Goal: Task Accomplishment & Management: Complete application form

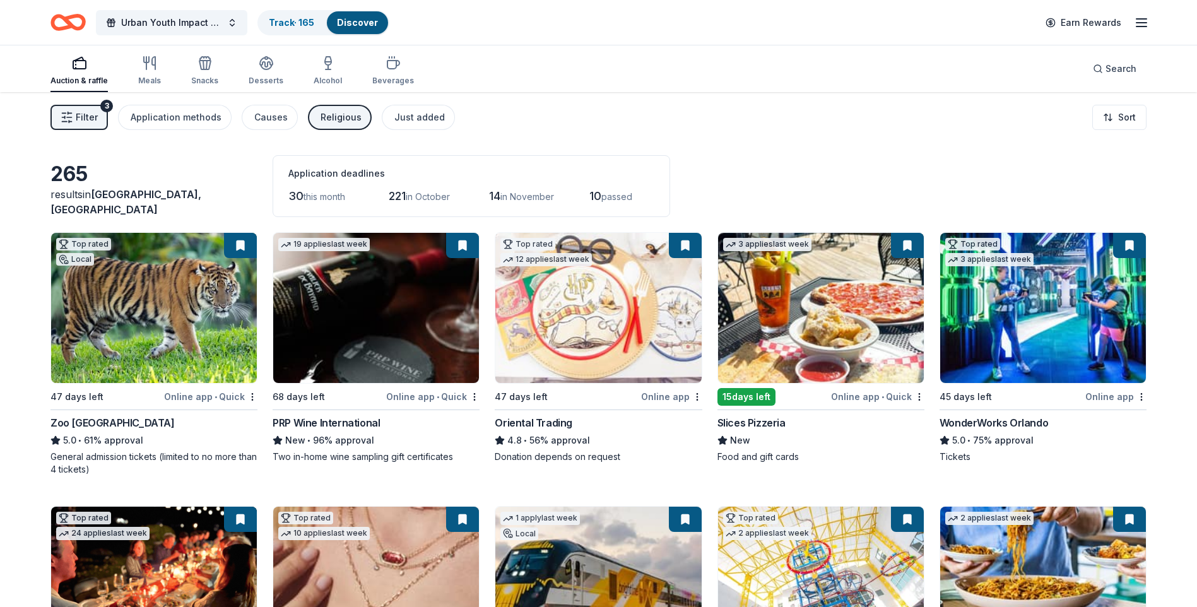
click at [784, 324] on img at bounding box center [821, 308] width 206 height 150
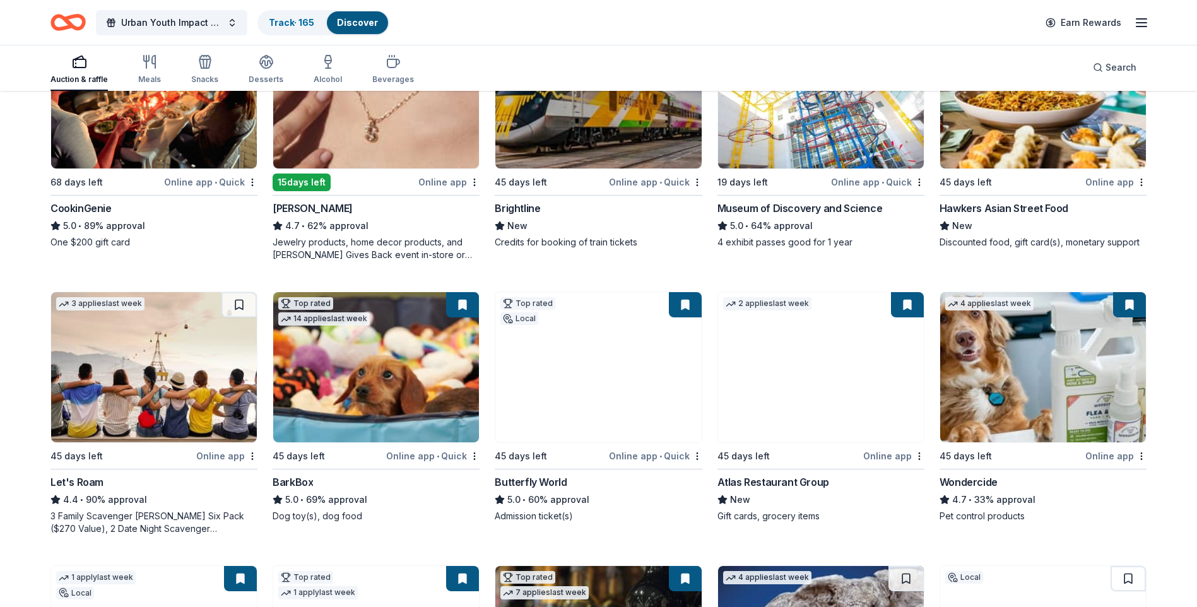
scroll to position [505, 0]
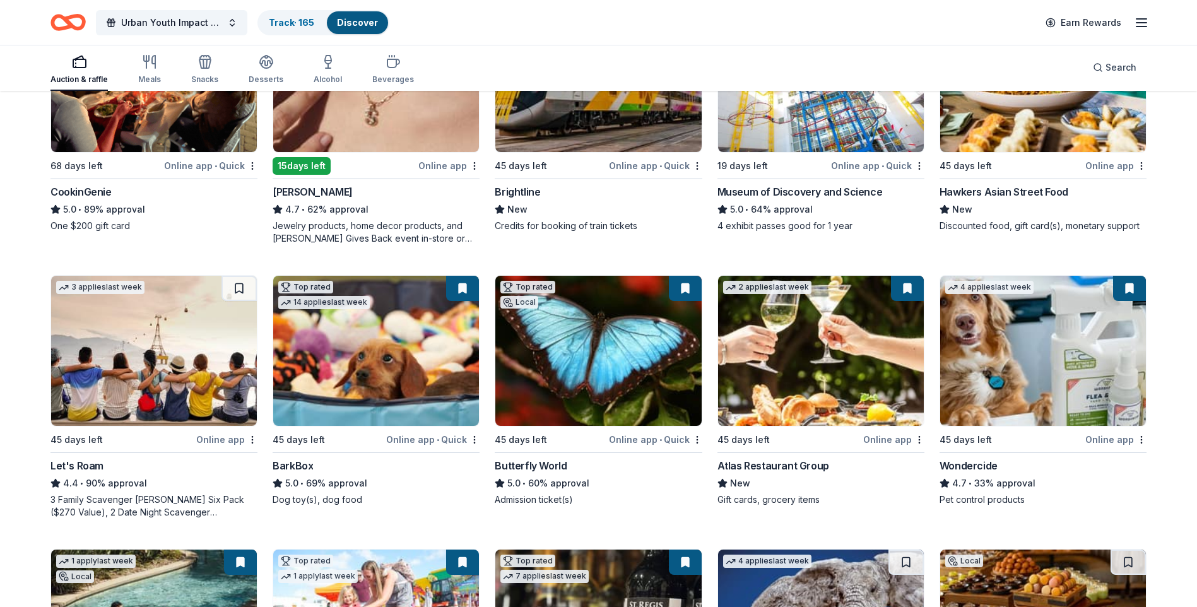
click at [665, 310] on img at bounding box center [598, 351] width 206 height 150
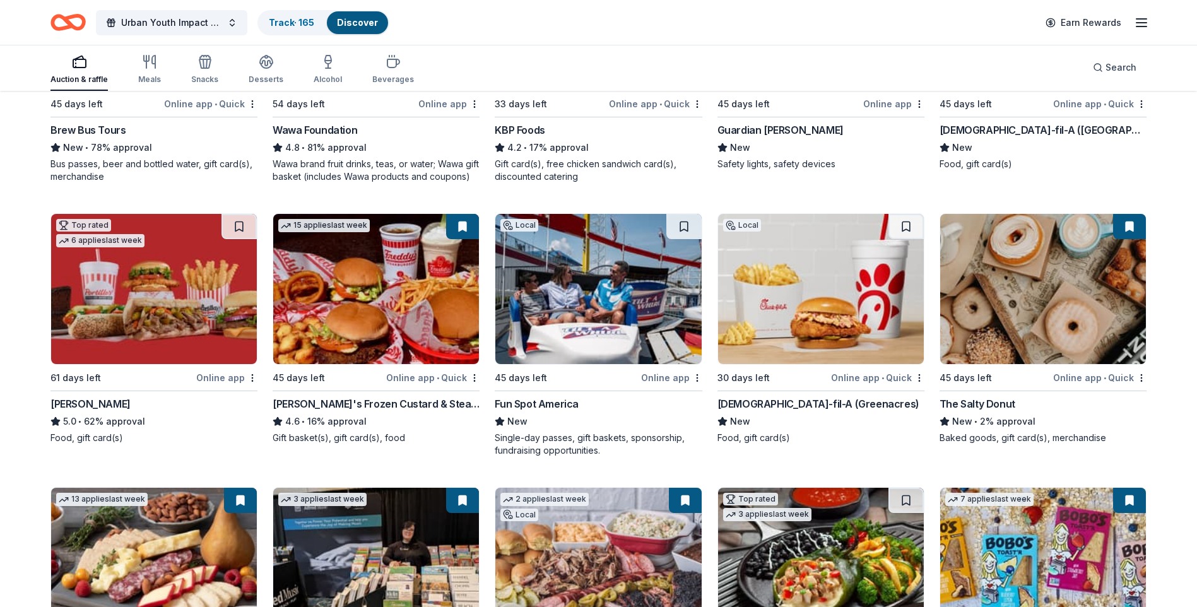
scroll to position [1451, 0]
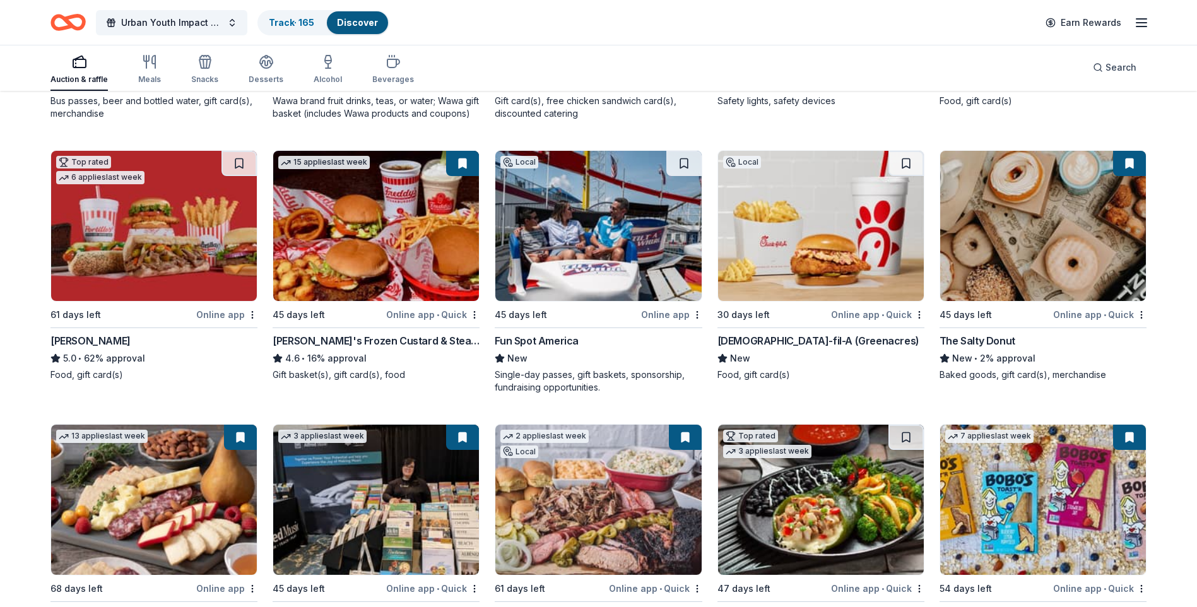
click at [674, 265] on img at bounding box center [598, 226] width 206 height 150
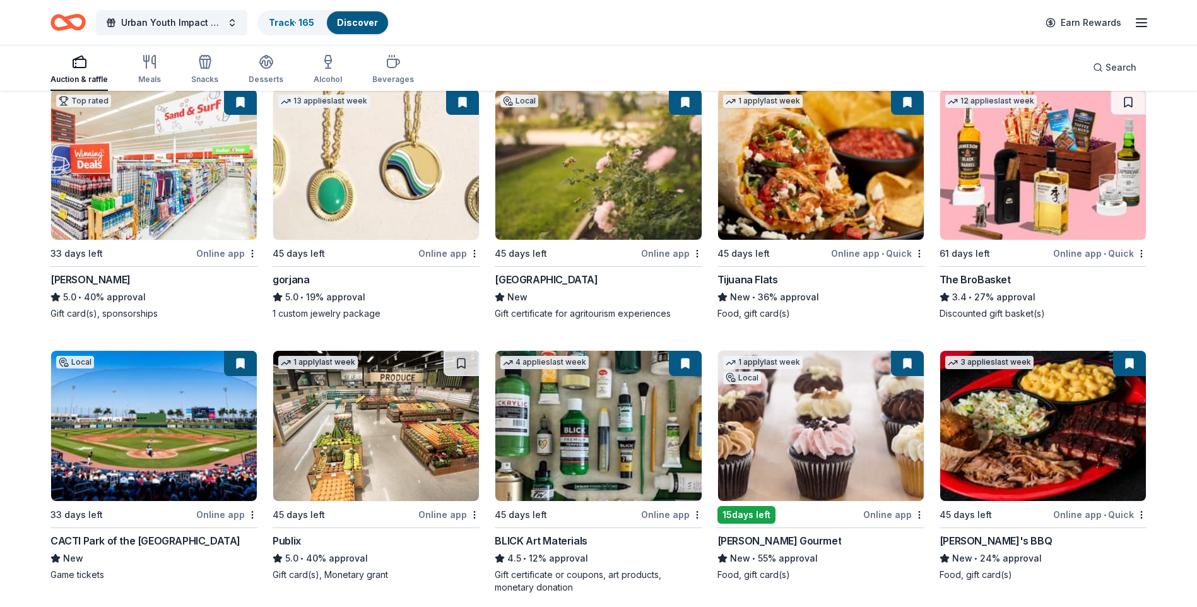
scroll to position [2635, 0]
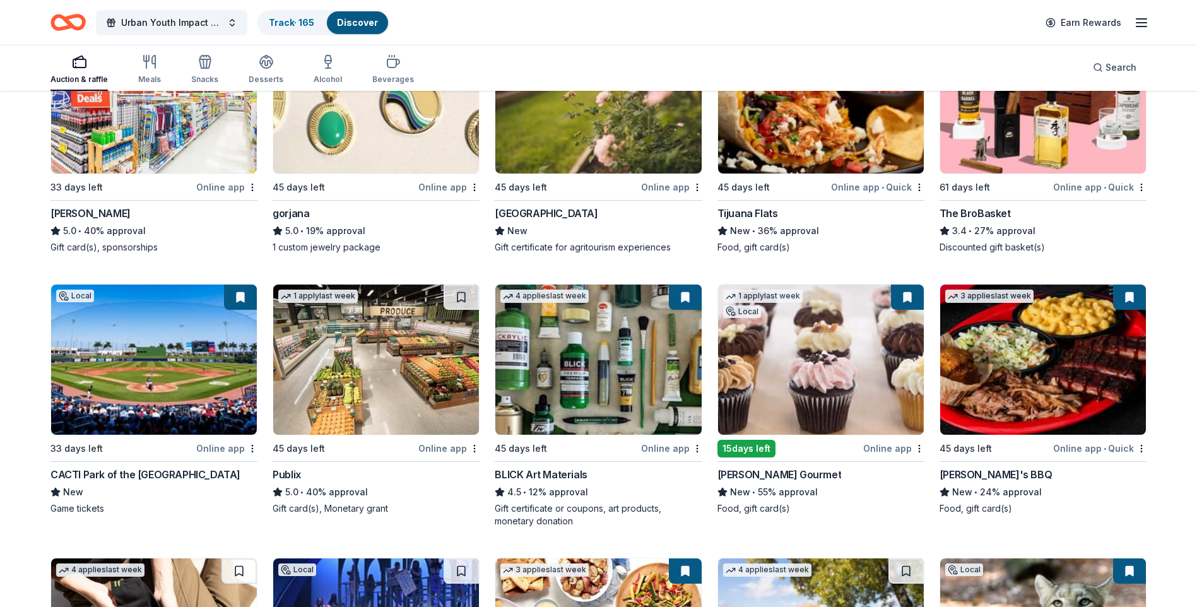
click at [398, 138] on img at bounding box center [376, 98] width 206 height 150
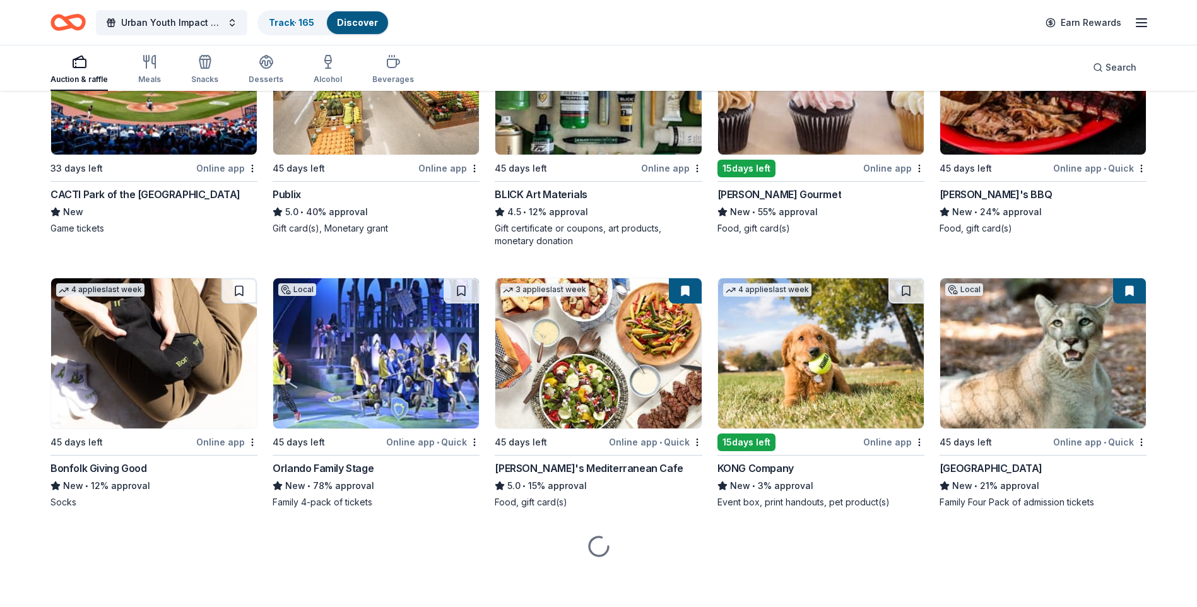
scroll to position [2918, 0]
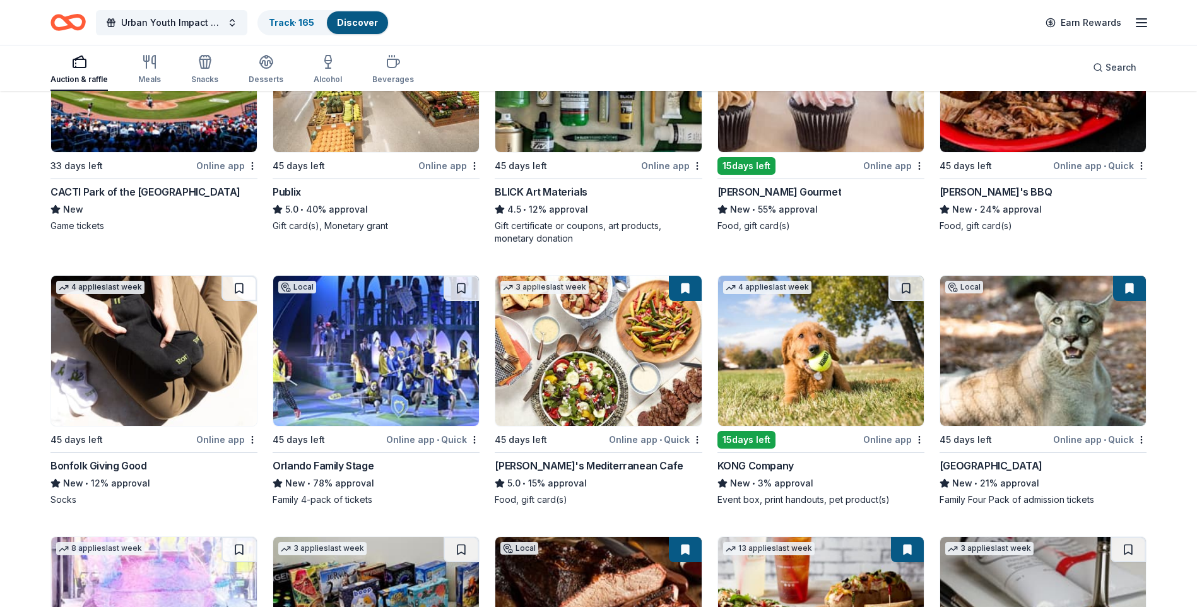
click at [193, 365] on img at bounding box center [154, 351] width 206 height 150
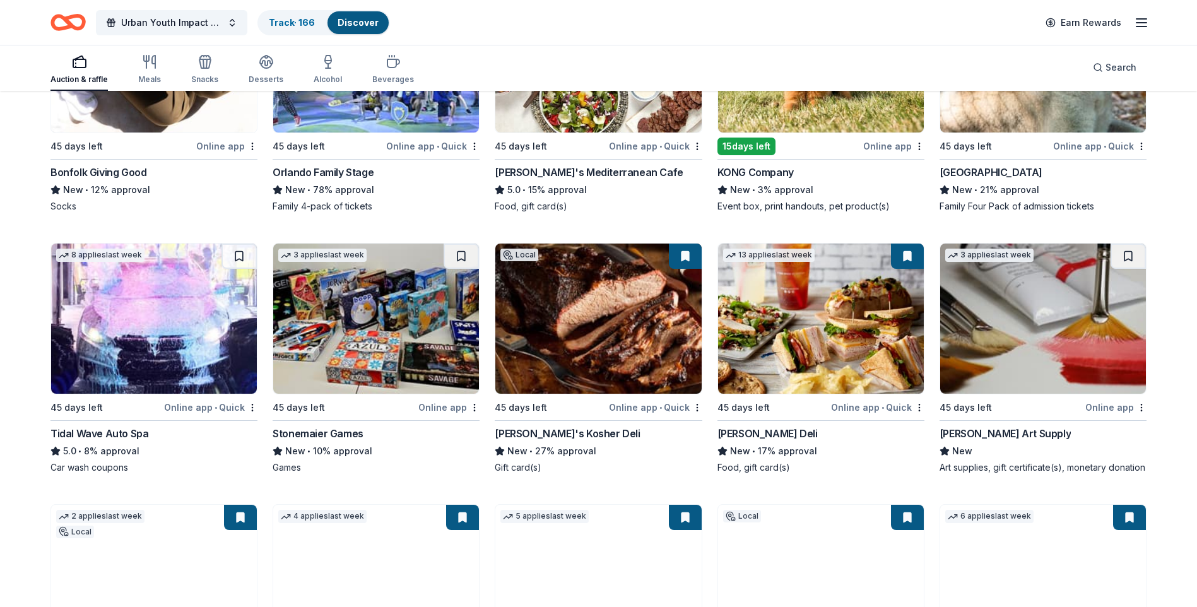
scroll to position [3233, 0]
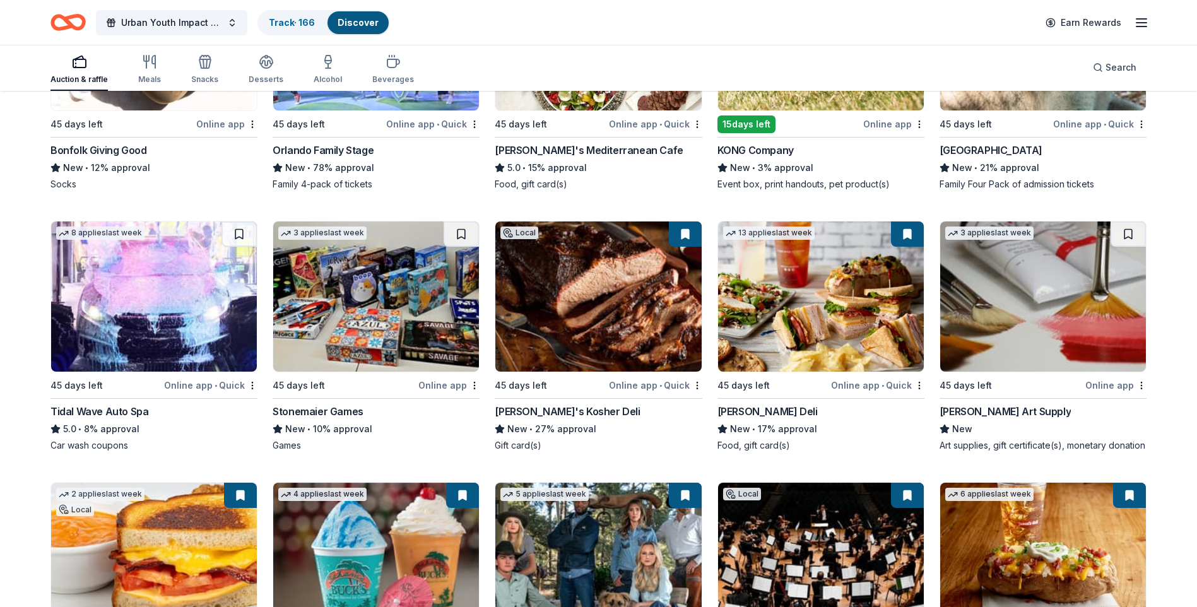
click at [107, 311] on img at bounding box center [154, 296] width 206 height 150
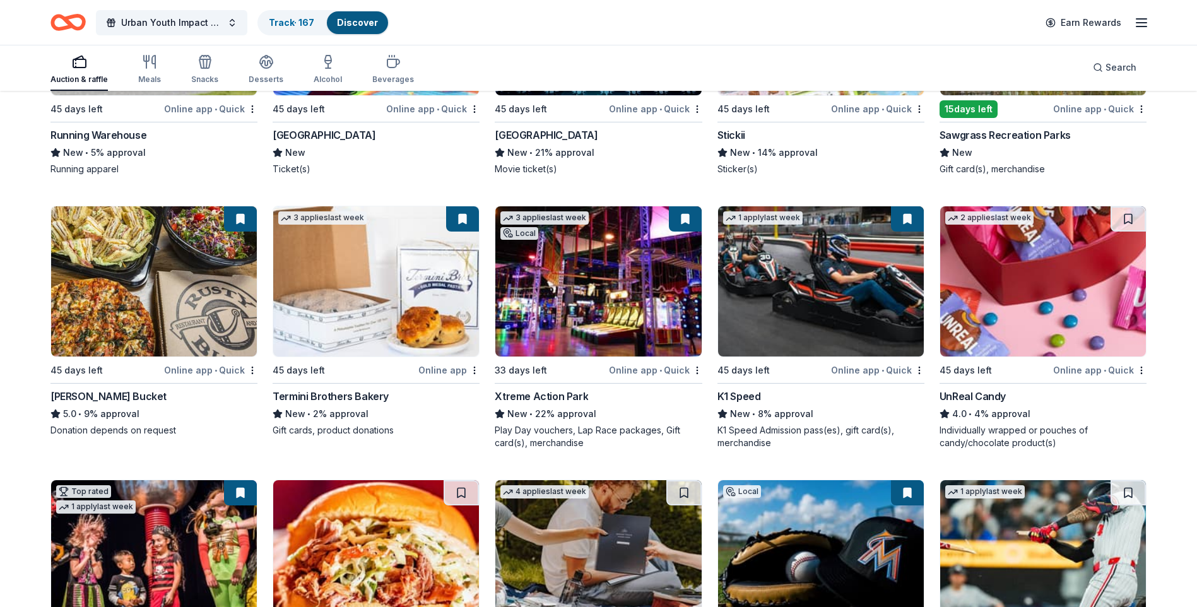
scroll to position [4210, 0]
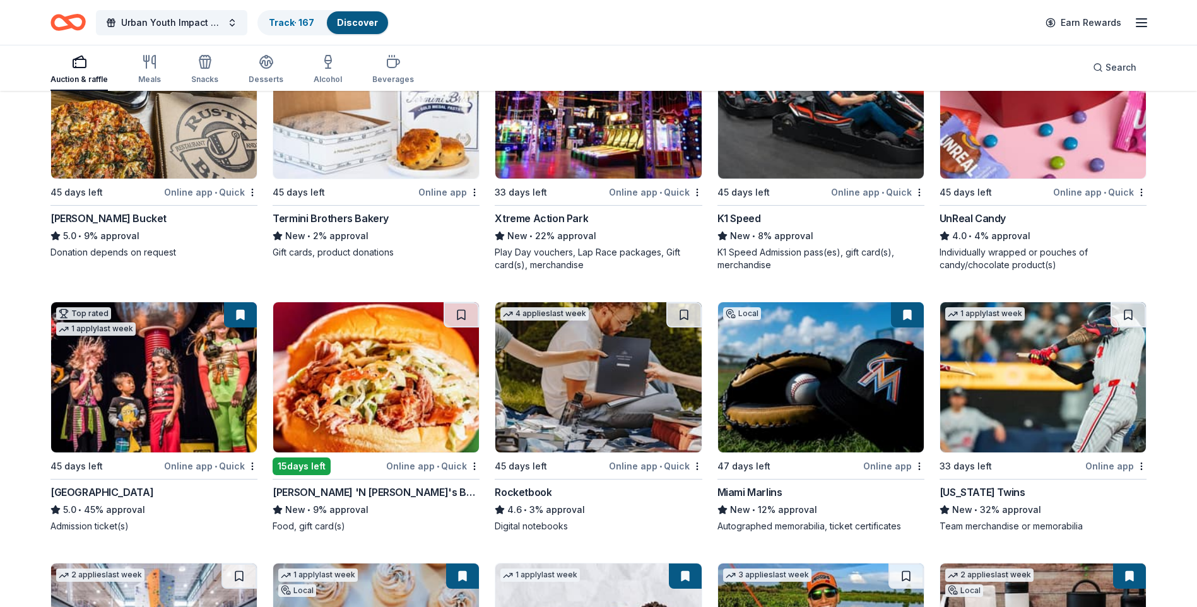
click at [387, 407] on img at bounding box center [376, 377] width 206 height 150
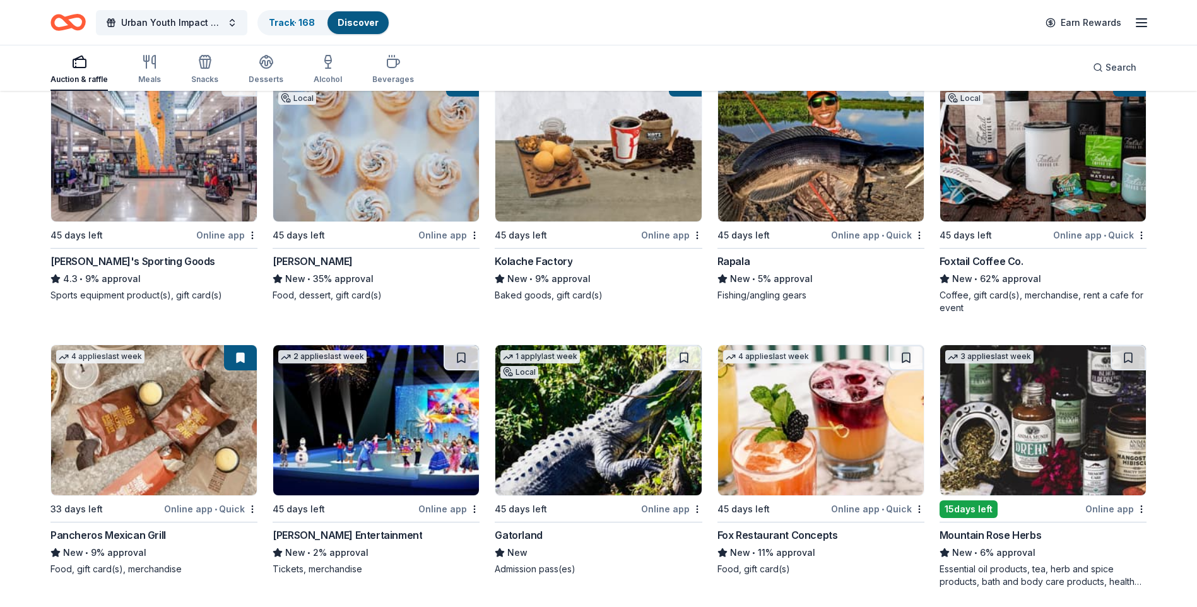
scroll to position [4775, 0]
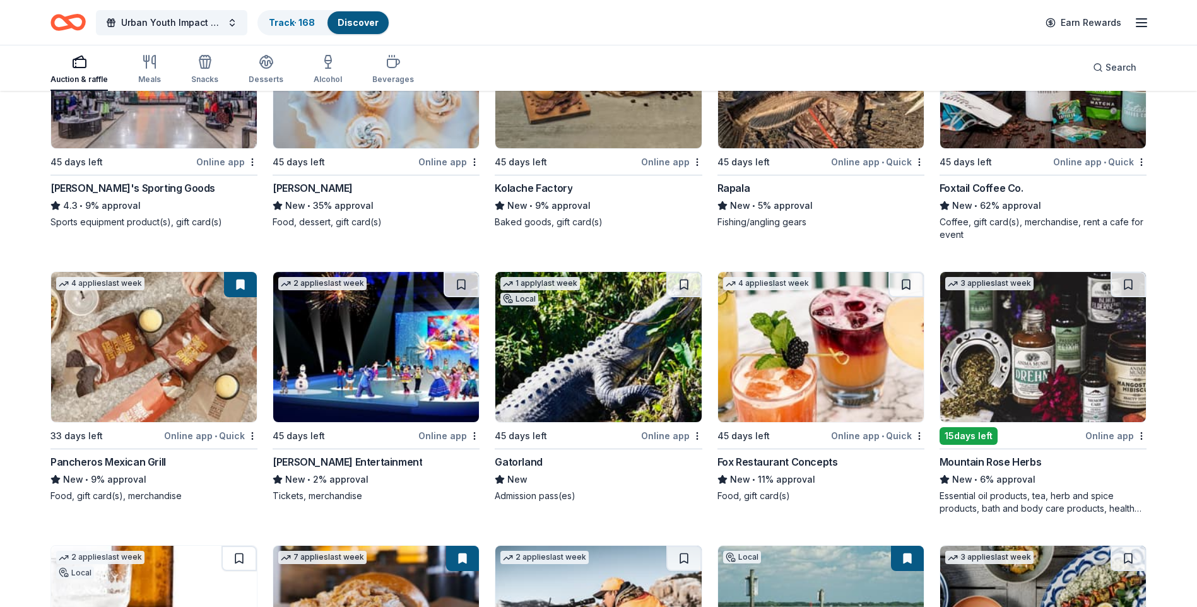
click at [1014, 351] on img at bounding box center [1043, 347] width 206 height 150
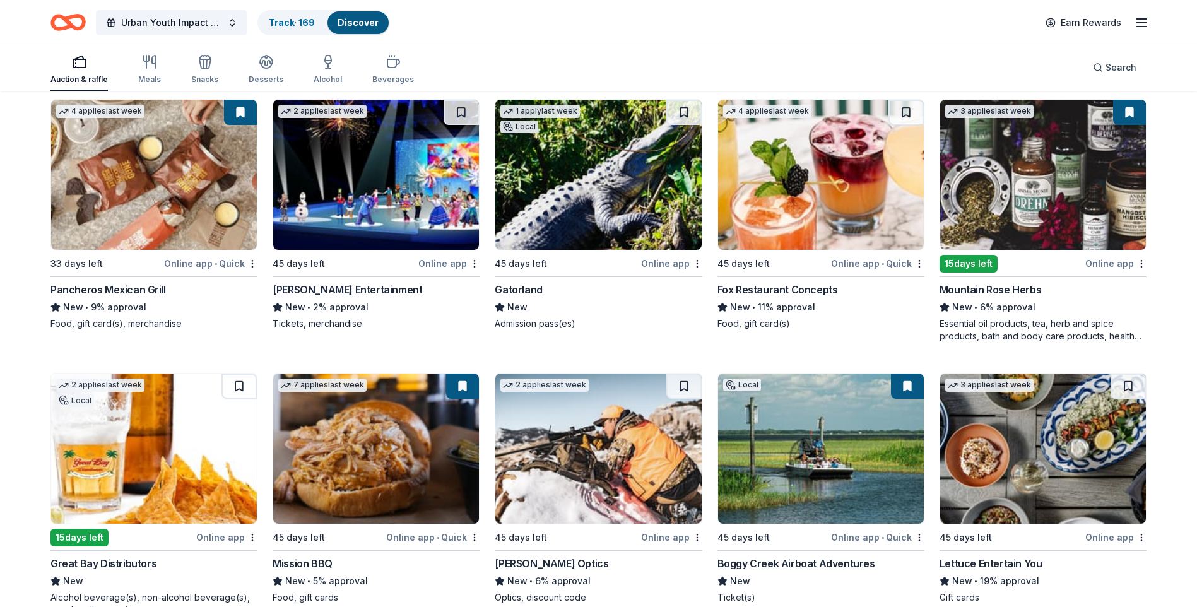
scroll to position [5070, 0]
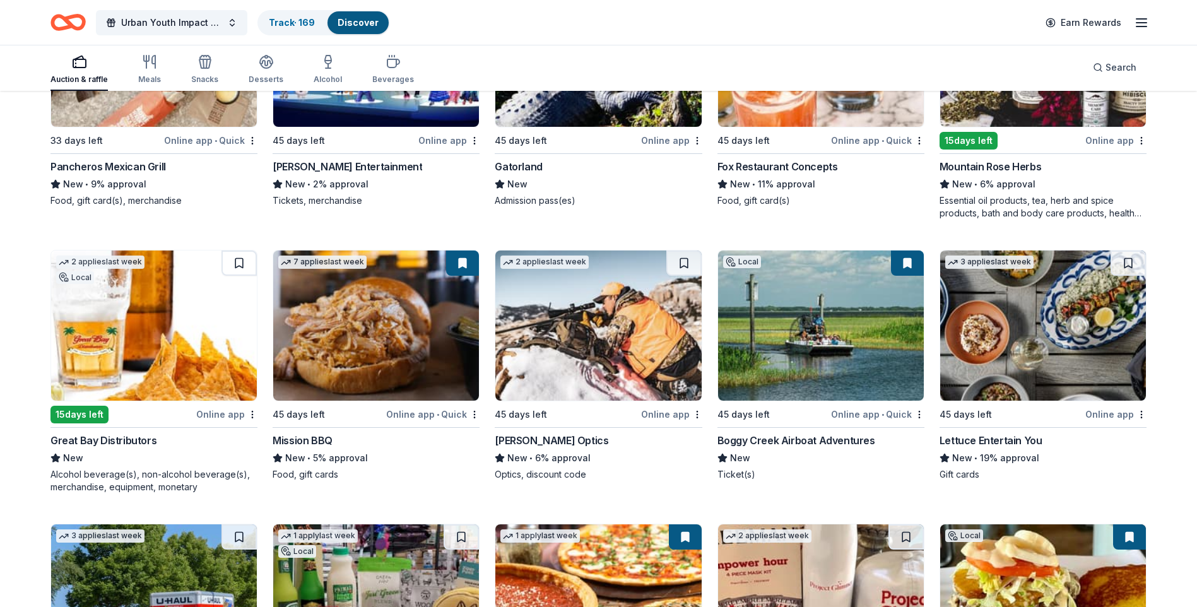
click at [1002, 316] on img at bounding box center [1043, 325] width 206 height 150
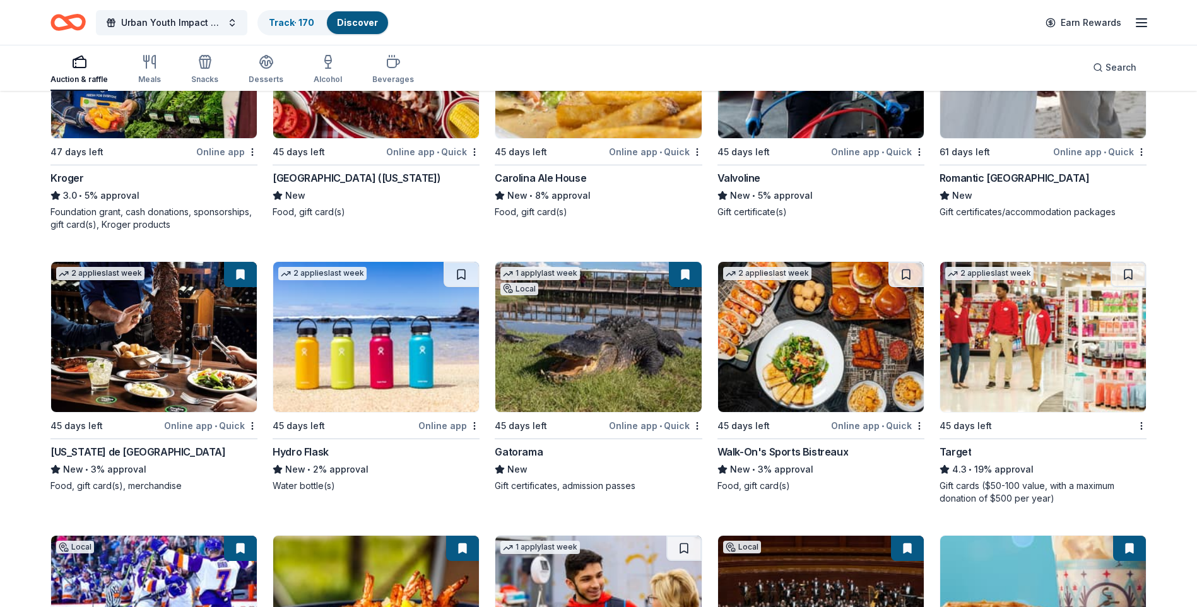
scroll to position [6425, 0]
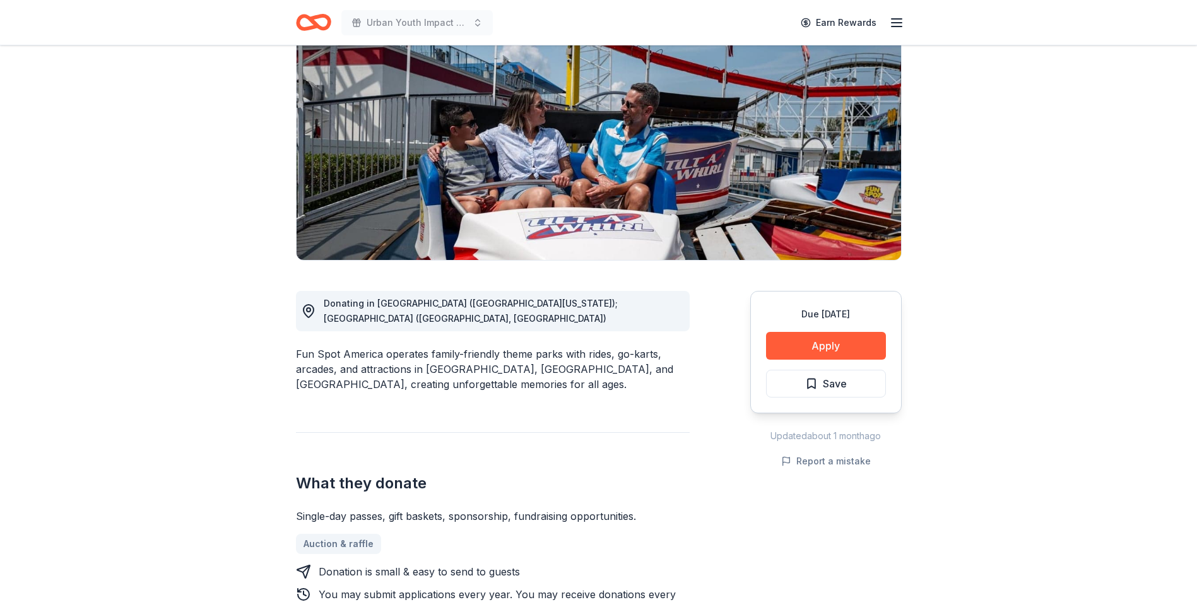
scroll to position [126, 0]
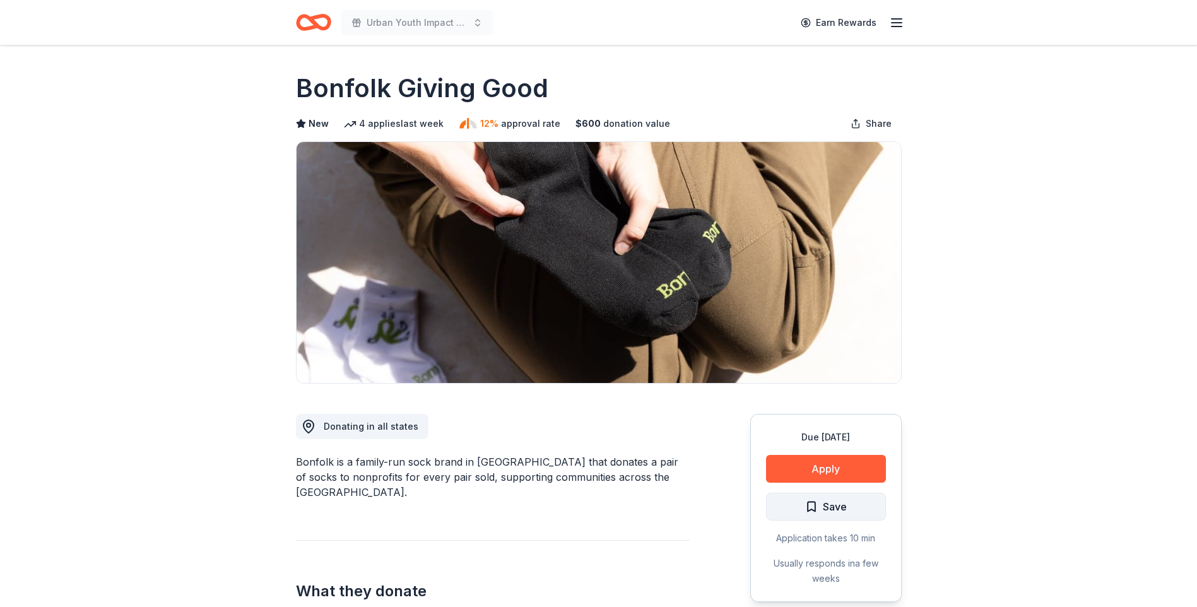
click at [814, 512] on span "Save" at bounding box center [826, 506] width 42 height 16
click at [815, 477] on button "Apply" at bounding box center [826, 469] width 120 height 28
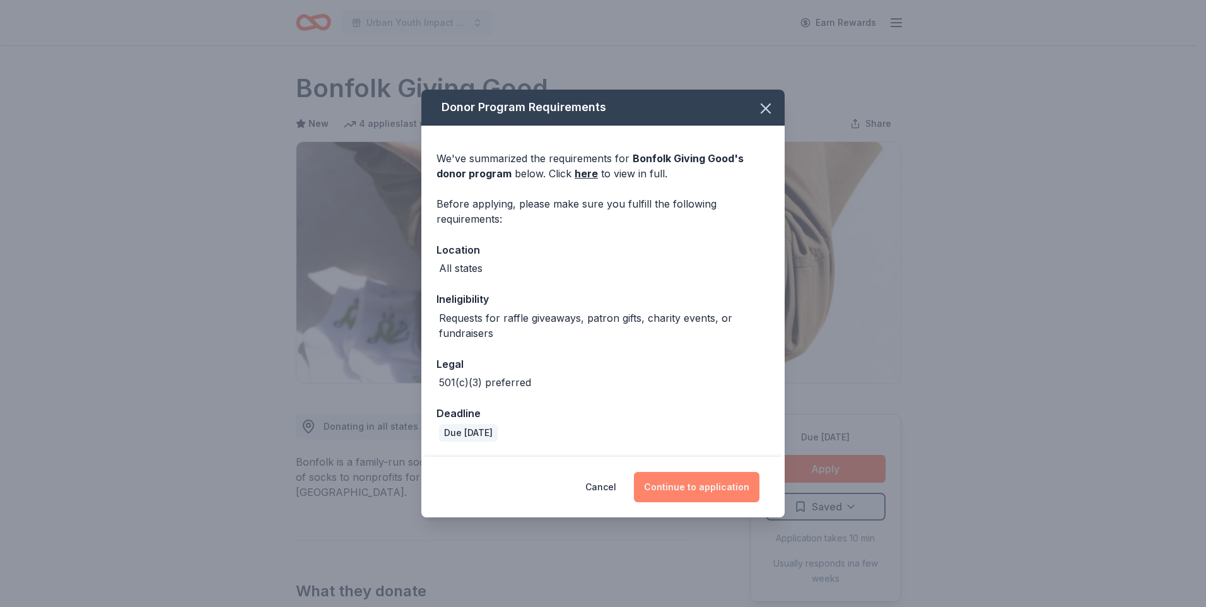
click at [674, 486] on button "Continue to application" at bounding box center [697, 487] width 126 height 30
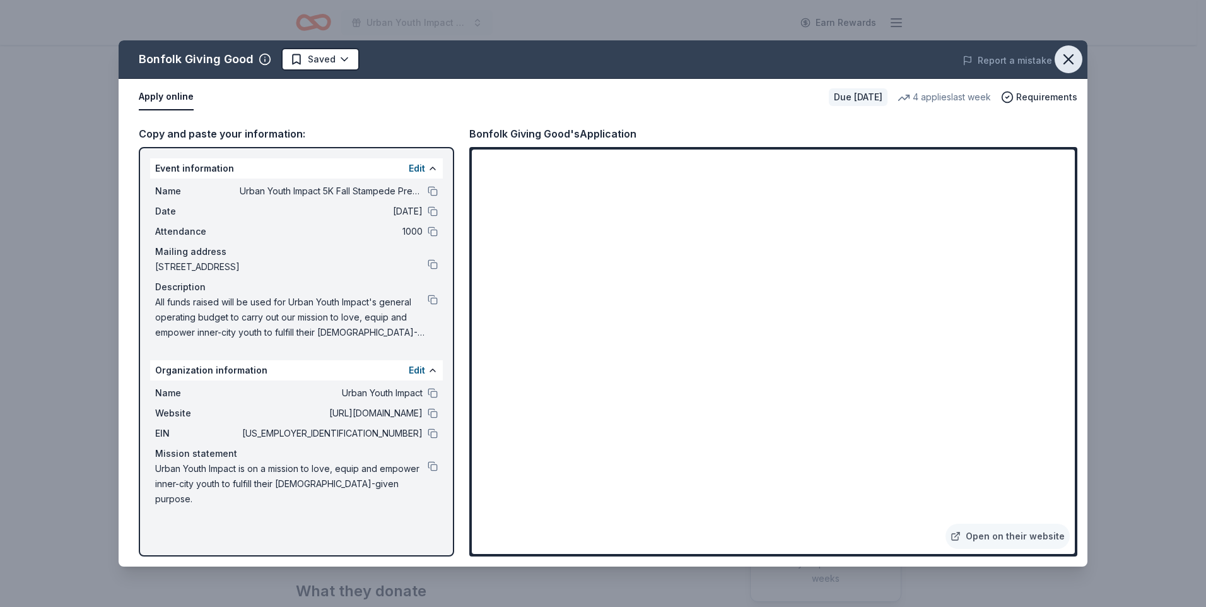
click at [1068, 52] on icon "button" at bounding box center [1069, 59] width 18 height 18
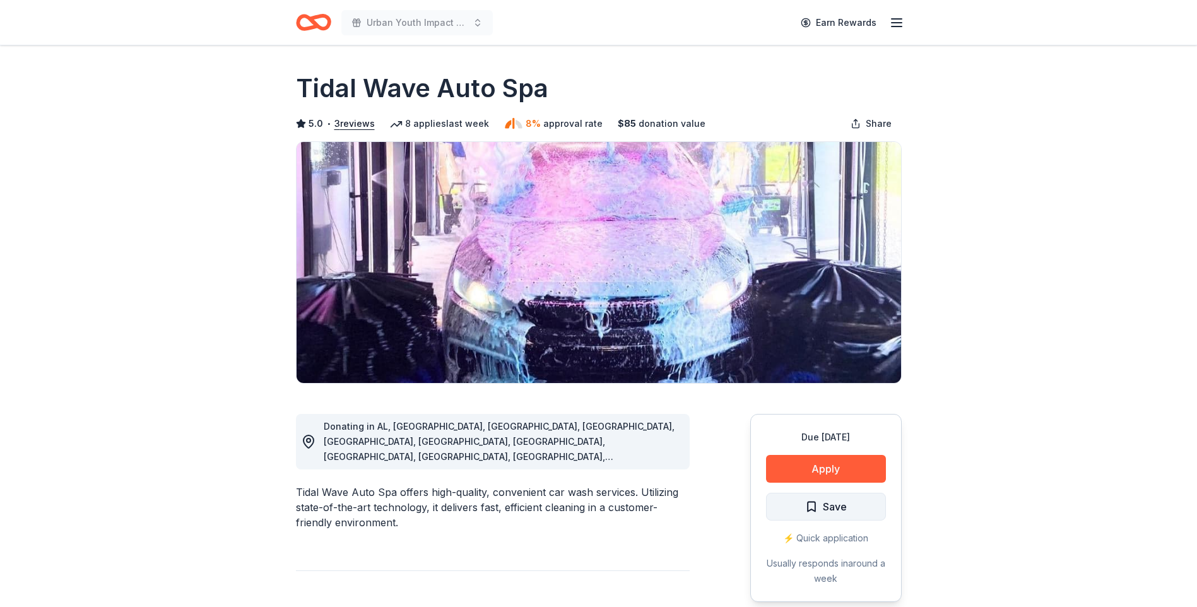
click at [817, 512] on span "Save" at bounding box center [826, 506] width 42 height 16
click at [840, 474] on button "Apply" at bounding box center [826, 469] width 120 height 28
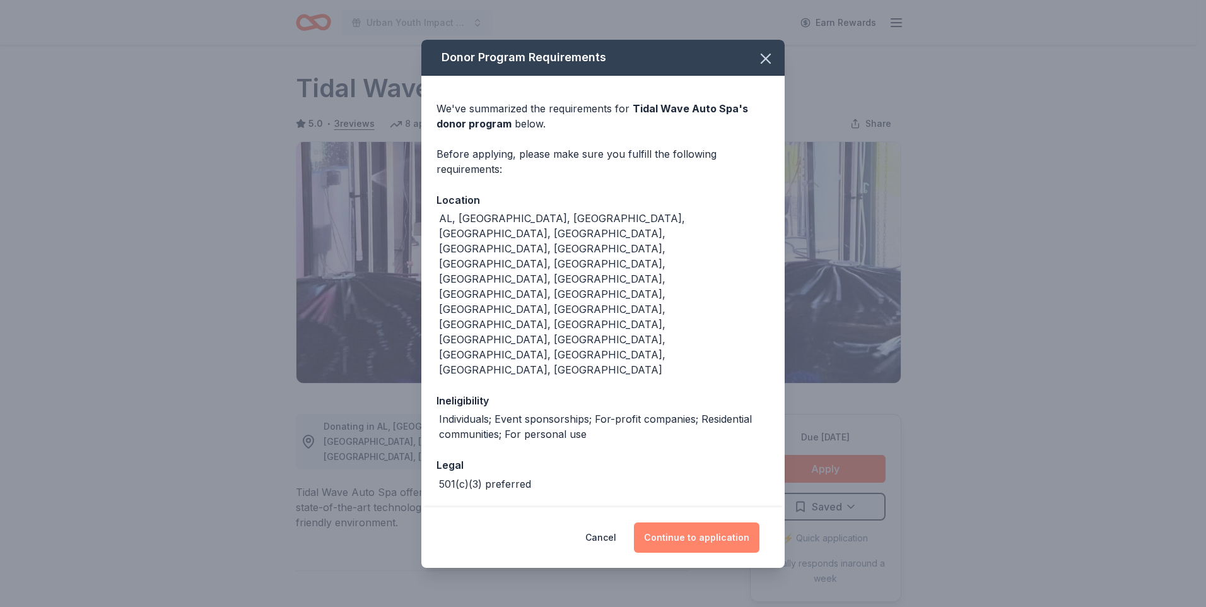
click at [735, 522] on button "Continue to application" at bounding box center [697, 537] width 126 height 30
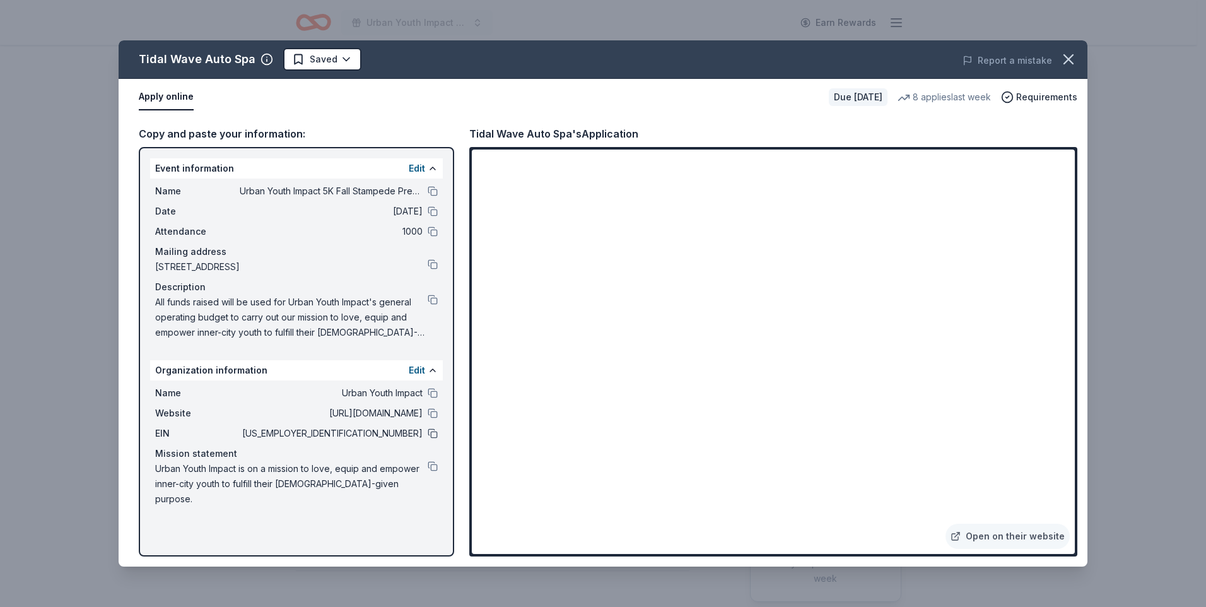
click at [436, 431] on button at bounding box center [433, 433] width 10 height 10
click at [319, 64] on html "Urban Youth Impact 5K Fall Stampede Presented by Chick-fil-A Earn Rewards Due i…" at bounding box center [603, 303] width 1206 height 607
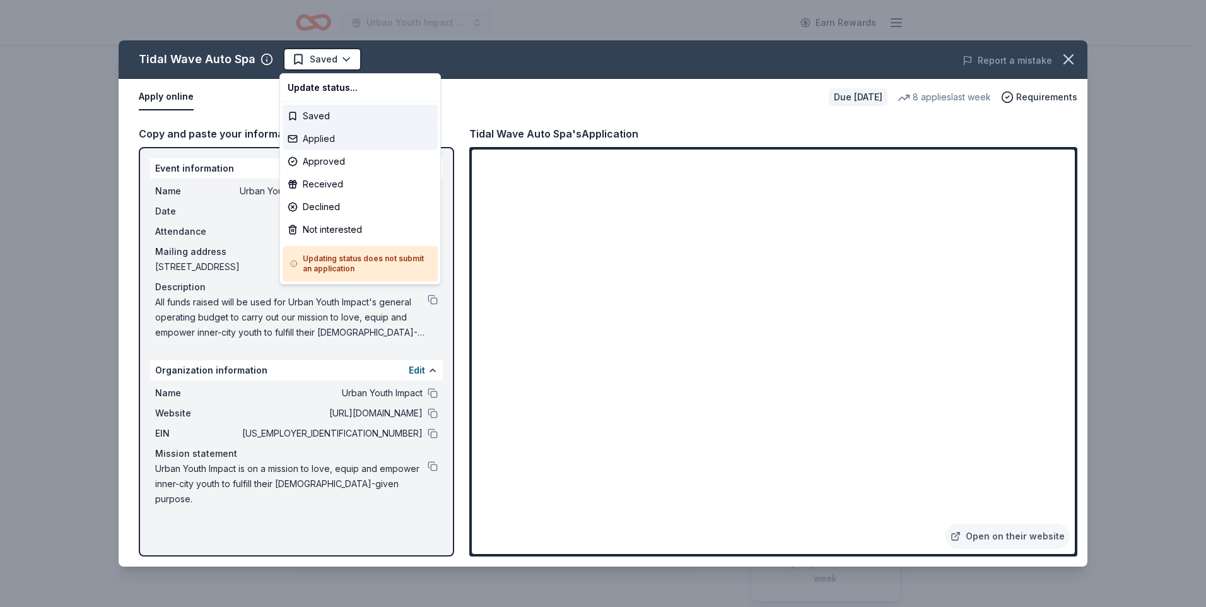
click at [341, 139] on div "Applied" at bounding box center [360, 138] width 155 height 23
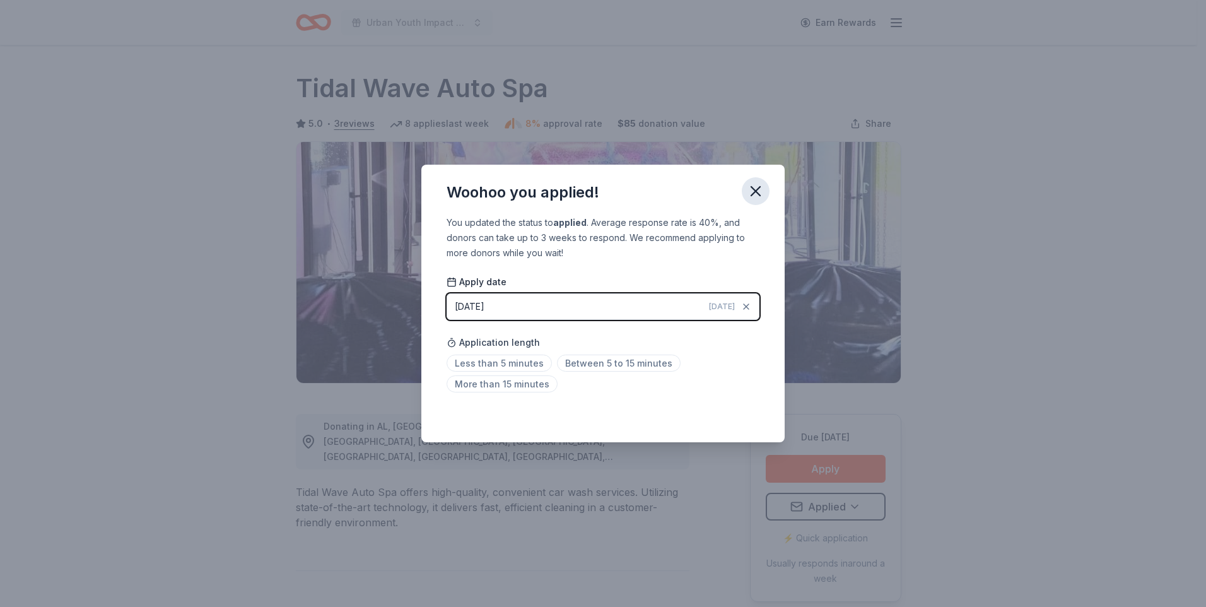
click at [751, 191] on icon "button" at bounding box center [756, 191] width 18 height 18
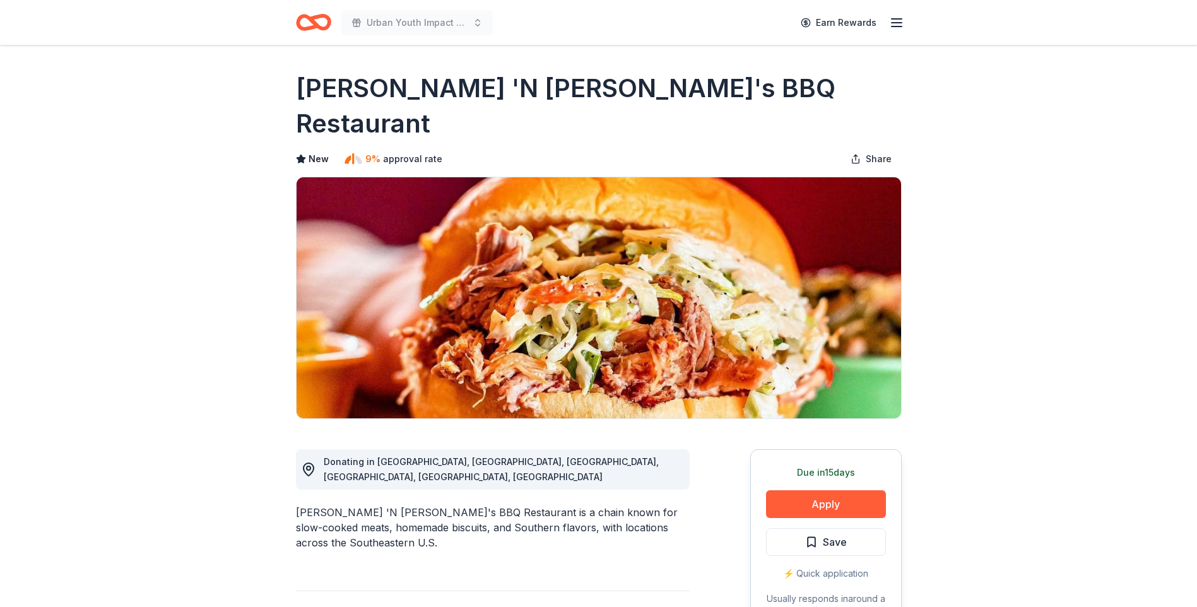
drag, startPoint x: 303, startPoint y: 90, endPoint x: 318, endPoint y: 90, distance: 15.2
click at [318, 90] on h1 "[PERSON_NAME] 'N [PERSON_NAME]'s BBQ Restaurant" at bounding box center [599, 106] width 606 height 71
click at [563, 98] on h1 "[PERSON_NAME] 'N [PERSON_NAME]'s BBQ Restaurant" at bounding box center [599, 106] width 606 height 71
drag, startPoint x: 631, startPoint y: 92, endPoint x: 641, endPoint y: 89, distance: 10.6
click at [638, 90] on h1 "[PERSON_NAME] 'N [PERSON_NAME]'s BBQ Restaurant" at bounding box center [599, 106] width 606 height 71
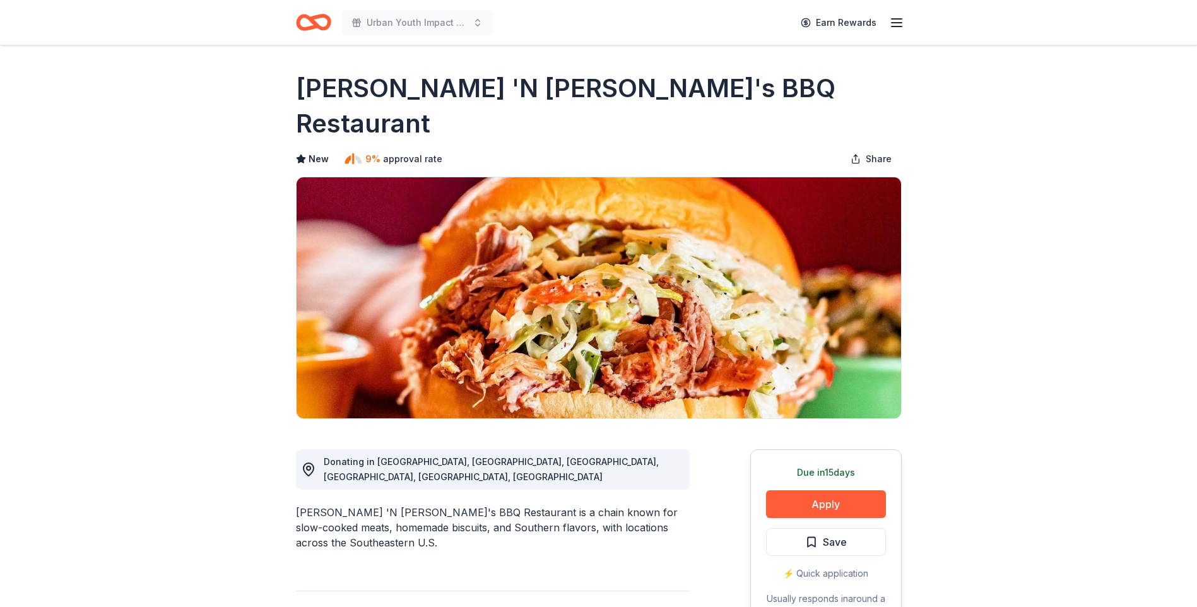
drag, startPoint x: 649, startPoint y: 88, endPoint x: 569, endPoint y: 95, distance: 80.4
click at [569, 95] on h1 "[PERSON_NAME] 'N [PERSON_NAME]'s BBQ Restaurant" at bounding box center [599, 106] width 606 height 71
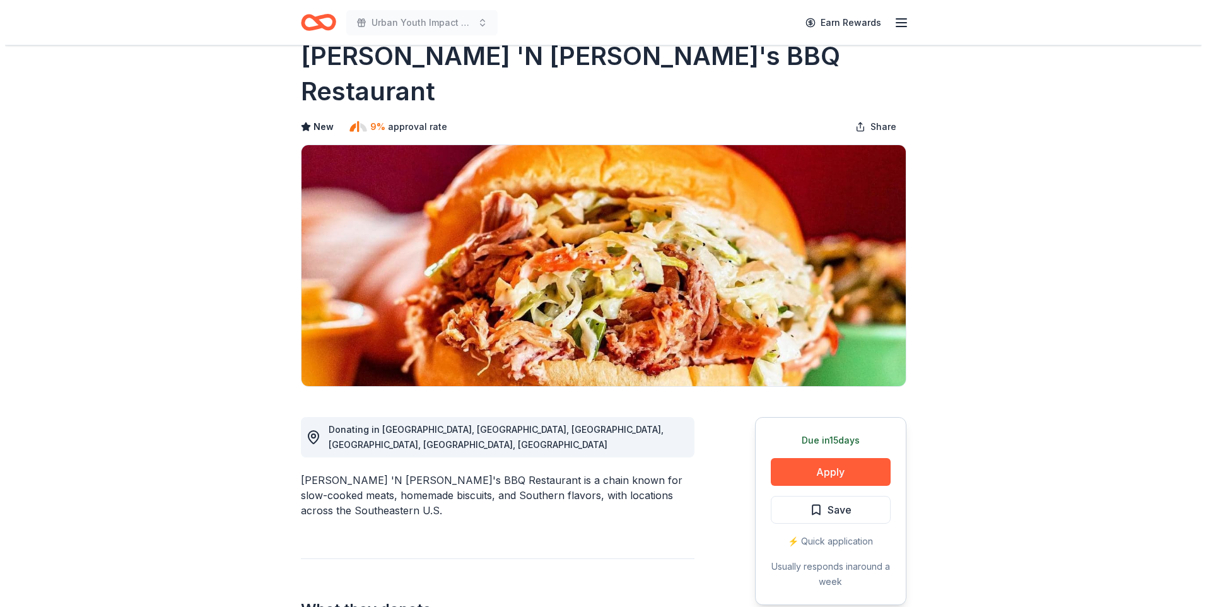
scroll to position [63, 0]
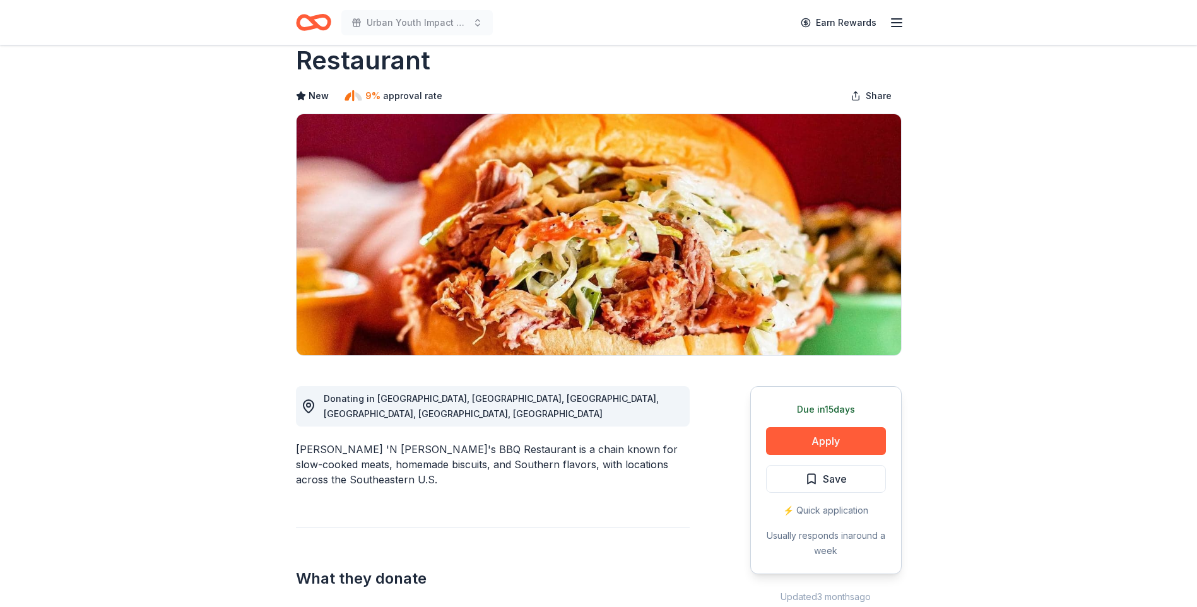
drag, startPoint x: 298, startPoint y: 396, endPoint x: 363, endPoint y: 398, distance: 65.0
click at [351, 442] on div "[PERSON_NAME] 'N [PERSON_NAME]'s BBQ Restaurant is a chain known for slow-cooke…" at bounding box center [493, 464] width 394 height 45
drag, startPoint x: 399, startPoint y: 399, endPoint x: 538, endPoint y: 411, distance: 139.3
click at [405, 442] on div "[PERSON_NAME] 'N [PERSON_NAME]'s BBQ Restaurant is a chain known for slow-cooke…" at bounding box center [493, 464] width 394 height 45
click at [776, 427] on button "Apply" at bounding box center [826, 441] width 120 height 28
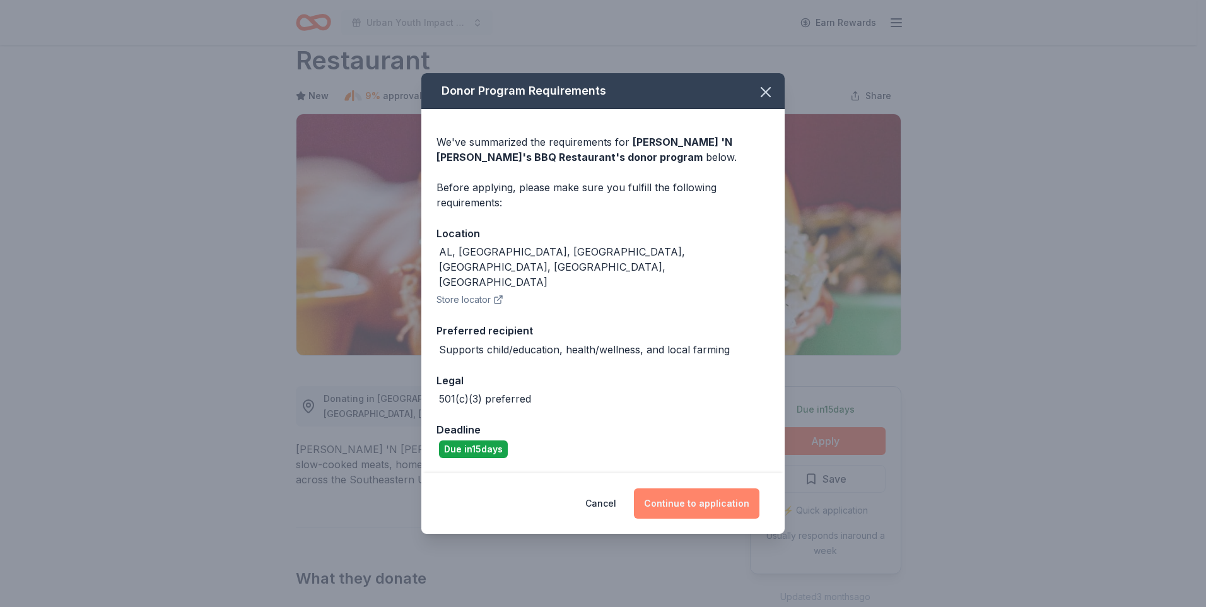
click at [688, 488] on button "Continue to application" at bounding box center [697, 503] width 126 height 30
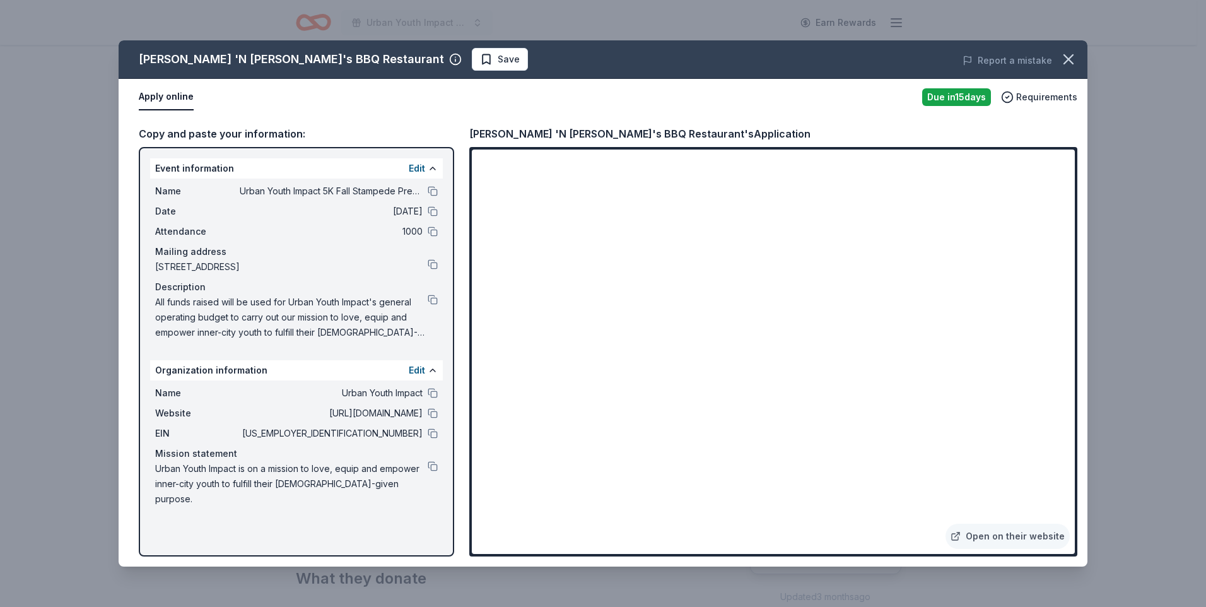
drag, startPoint x: 683, startPoint y: 133, endPoint x: 563, endPoint y: 141, distance: 120.1
click at [564, 137] on div "[PERSON_NAME] 'N [PERSON_NAME]'s BBQ Restaurant's Application" at bounding box center [773, 134] width 608 height 16
click at [498, 62] on span "Save" at bounding box center [509, 59] width 22 height 15
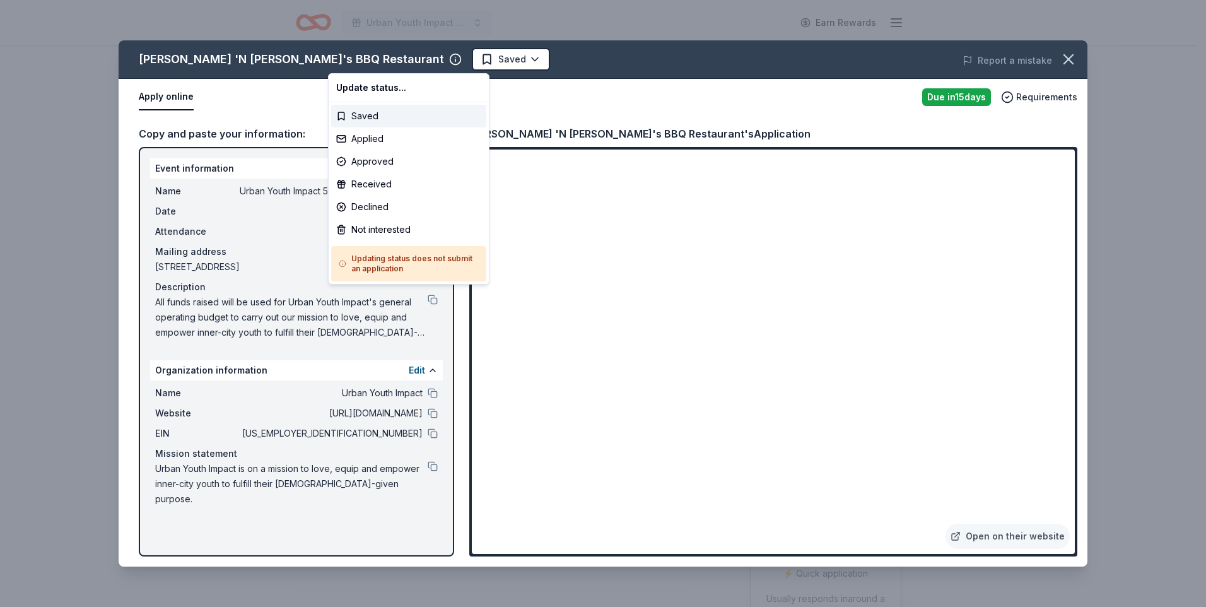
click at [357, 62] on html "Urban Youth Impact 5K Fall Stampede Presented by [DEMOGRAPHIC_DATA]-fil-A Earn …" at bounding box center [603, 303] width 1206 height 607
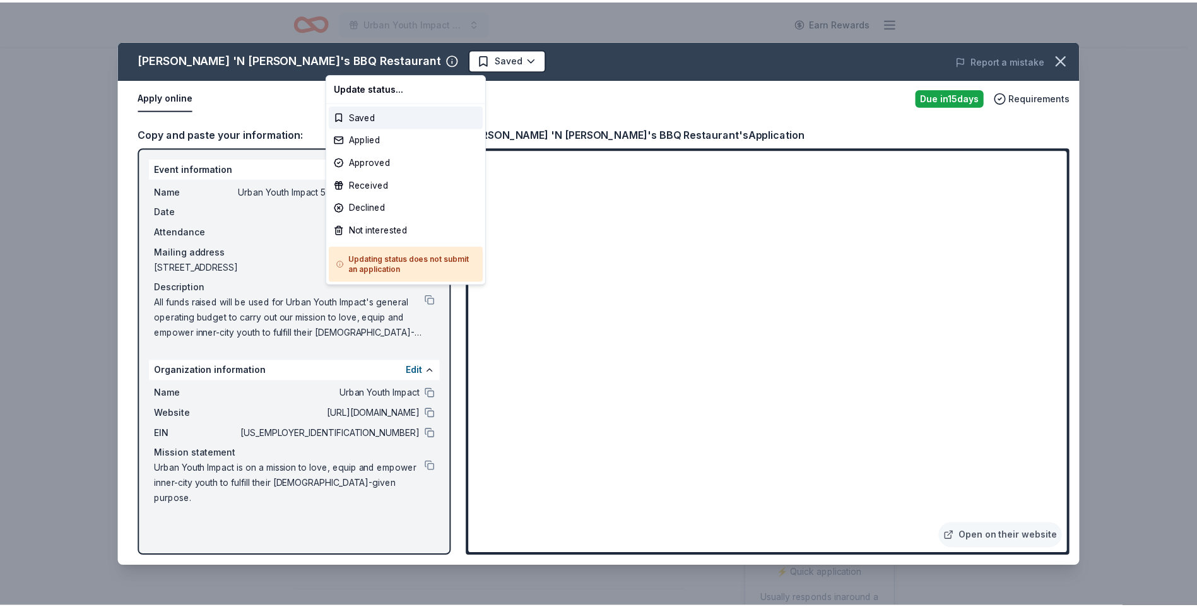
scroll to position [0, 0]
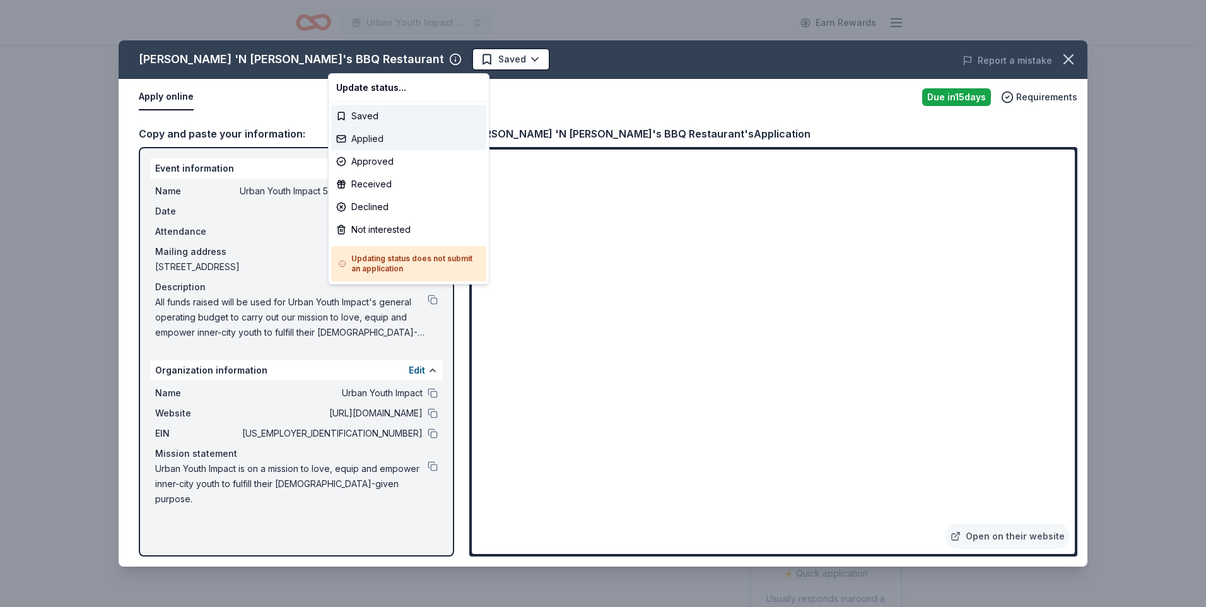
click at [373, 139] on div "Applied" at bounding box center [408, 138] width 155 height 23
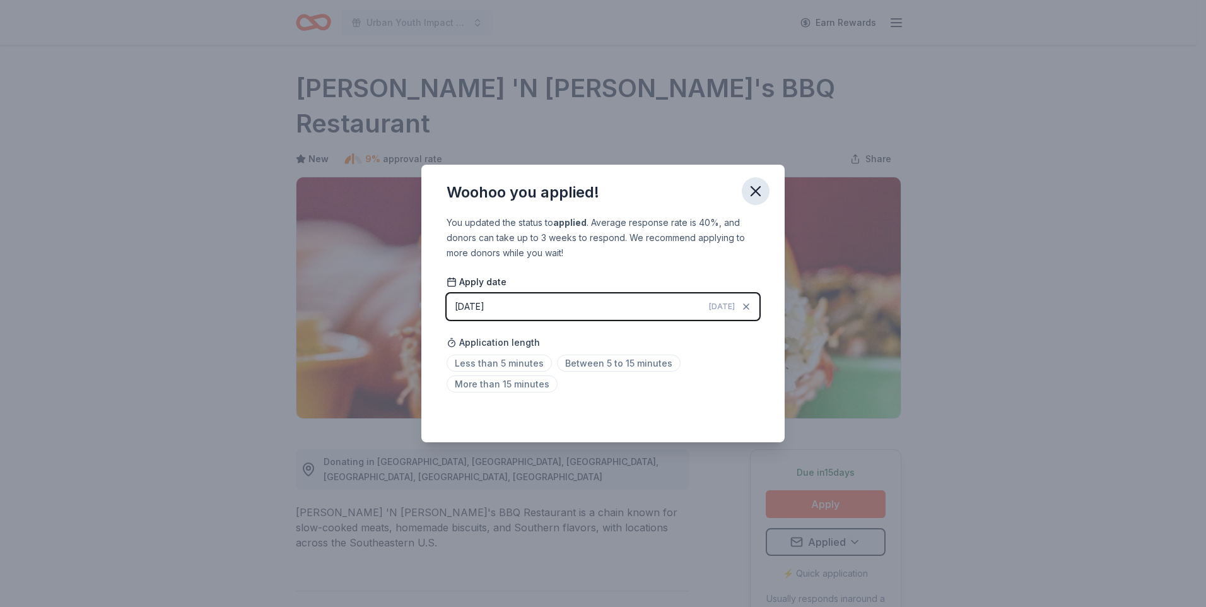
click at [758, 192] on icon "button" at bounding box center [756, 191] width 18 height 18
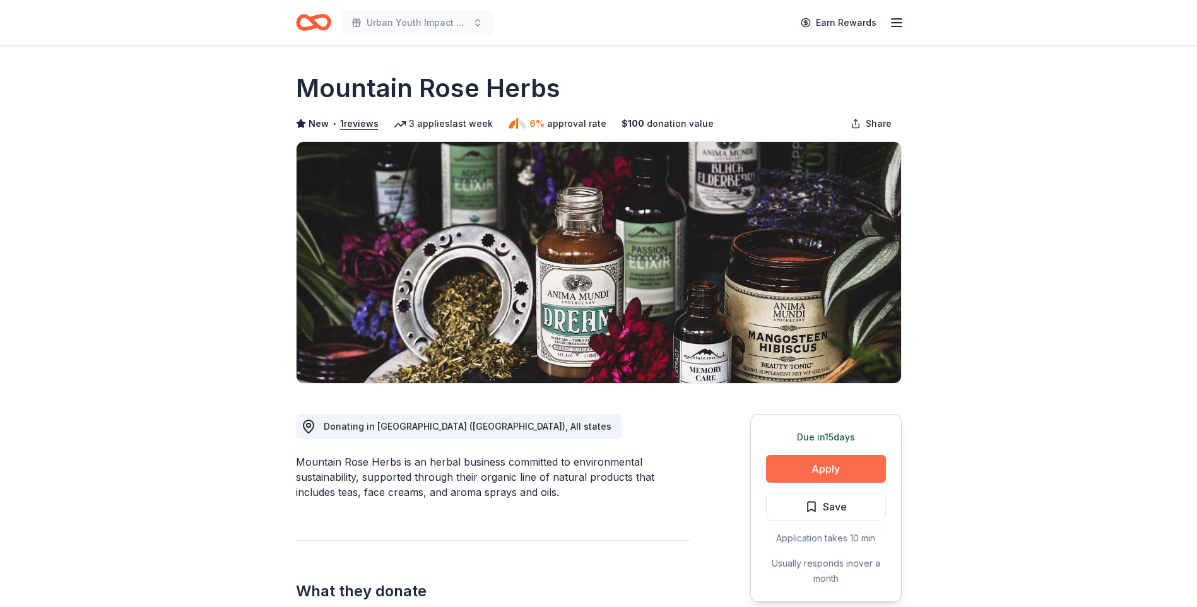
click at [850, 473] on button "Apply" at bounding box center [826, 469] width 120 height 28
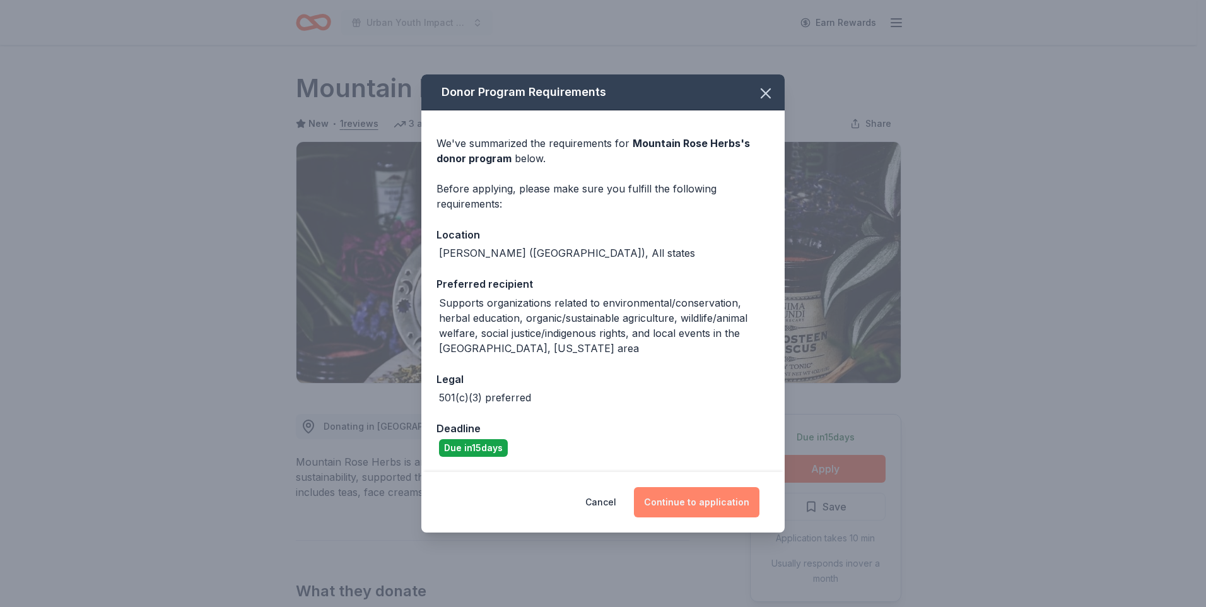
click at [670, 500] on button "Continue to application" at bounding box center [697, 502] width 126 height 30
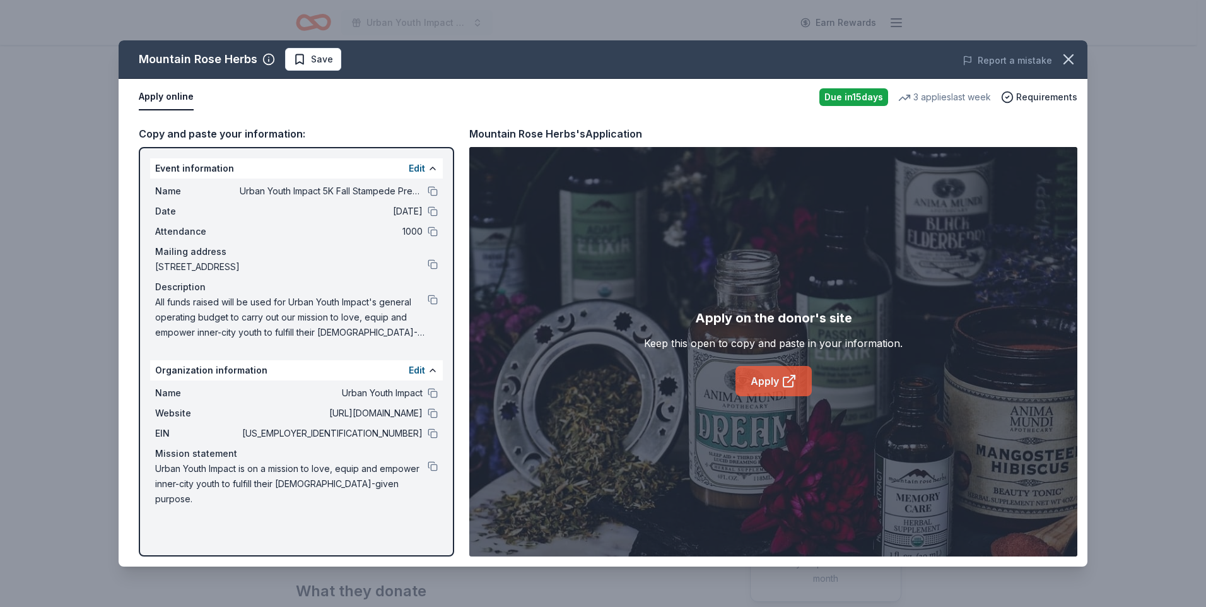
click at [775, 387] on link "Apply" at bounding box center [773, 381] width 76 height 30
click at [437, 459] on div "Mission statement" at bounding box center [296, 453] width 283 height 15
click at [428, 468] on button at bounding box center [433, 466] width 10 height 10
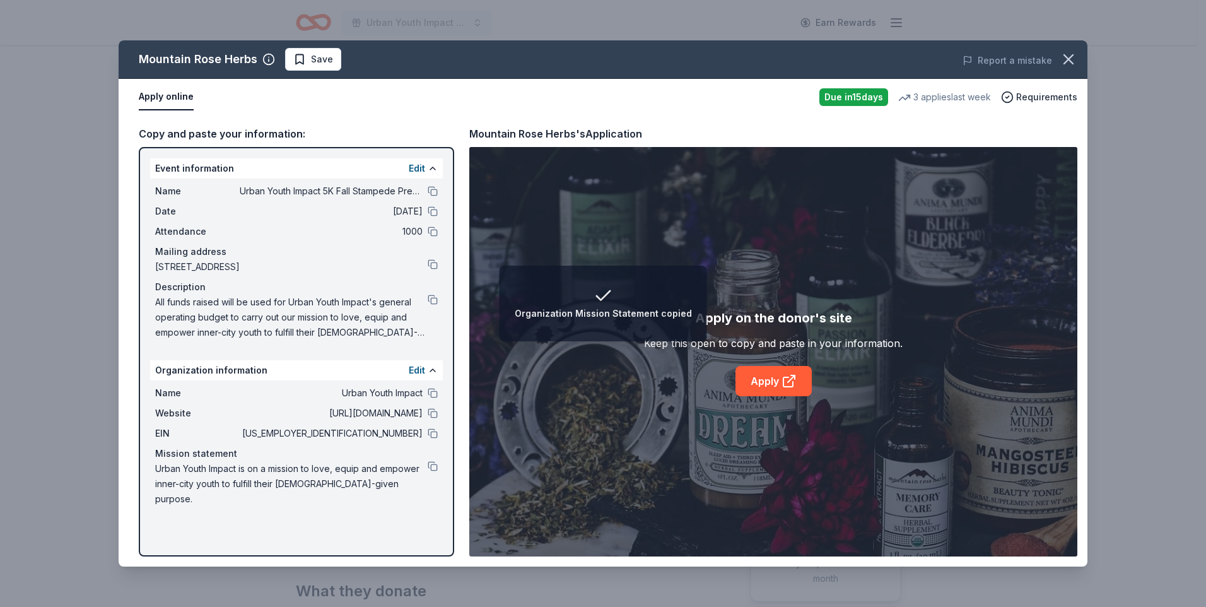
click at [438, 300] on div "Name Urban Youth Impact 5K Fall Stampede Presented by Chick-fil-A Date 11/22/25…" at bounding box center [296, 262] width 293 height 167
click at [434, 300] on button at bounding box center [433, 300] width 10 height 10
click at [429, 436] on button at bounding box center [433, 433] width 10 height 10
click at [318, 64] on span "Save" at bounding box center [322, 59] width 22 height 15
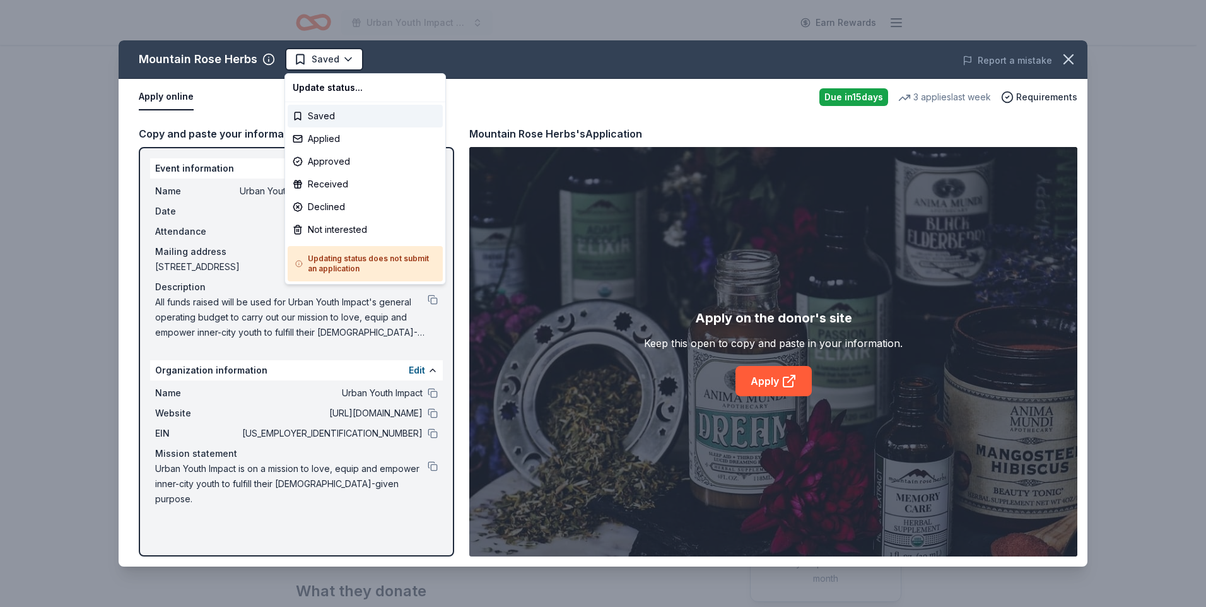
click at [318, 64] on html "Urban Youth Impact 5K Fall Stampede Presented by Chick-fil-A Earn Rewards Due i…" at bounding box center [603, 303] width 1206 height 607
click at [325, 134] on div "Applied" at bounding box center [365, 138] width 155 height 23
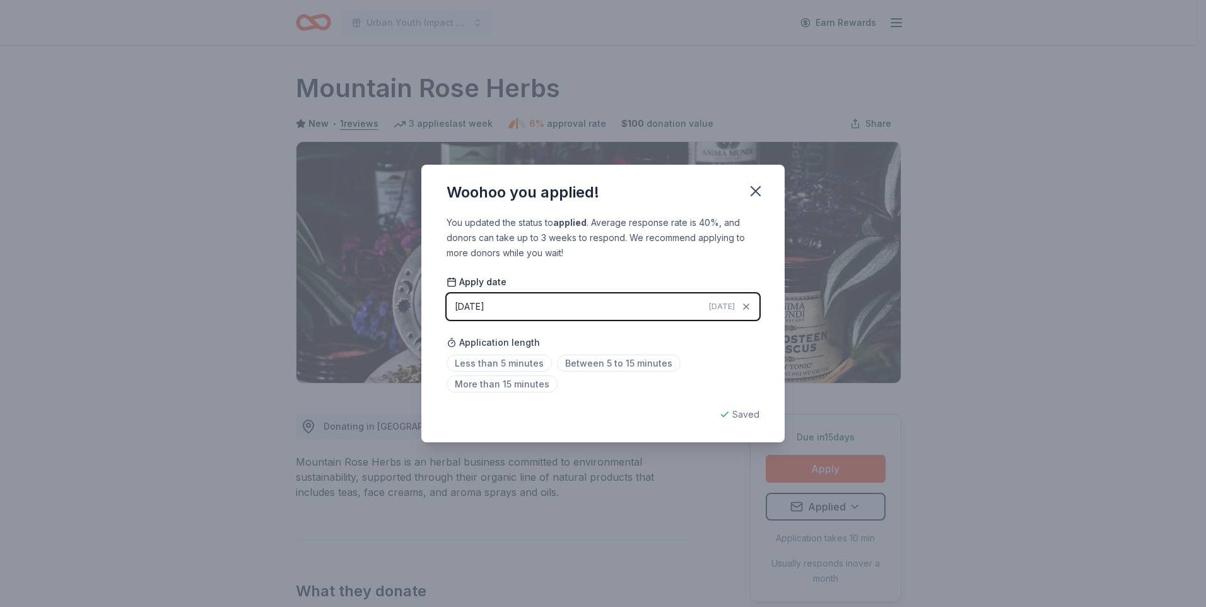
click at [957, 91] on div "Woohoo you applied! You updated the status to applied . Average response rate i…" at bounding box center [603, 303] width 1206 height 607
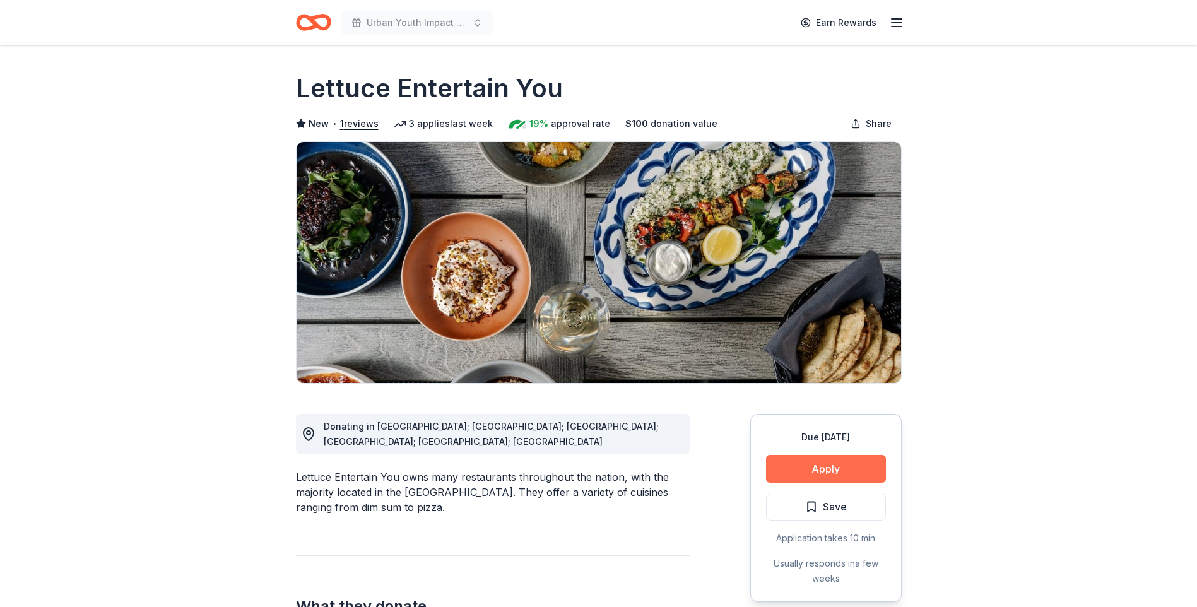
click at [784, 467] on button "Apply" at bounding box center [826, 469] width 120 height 28
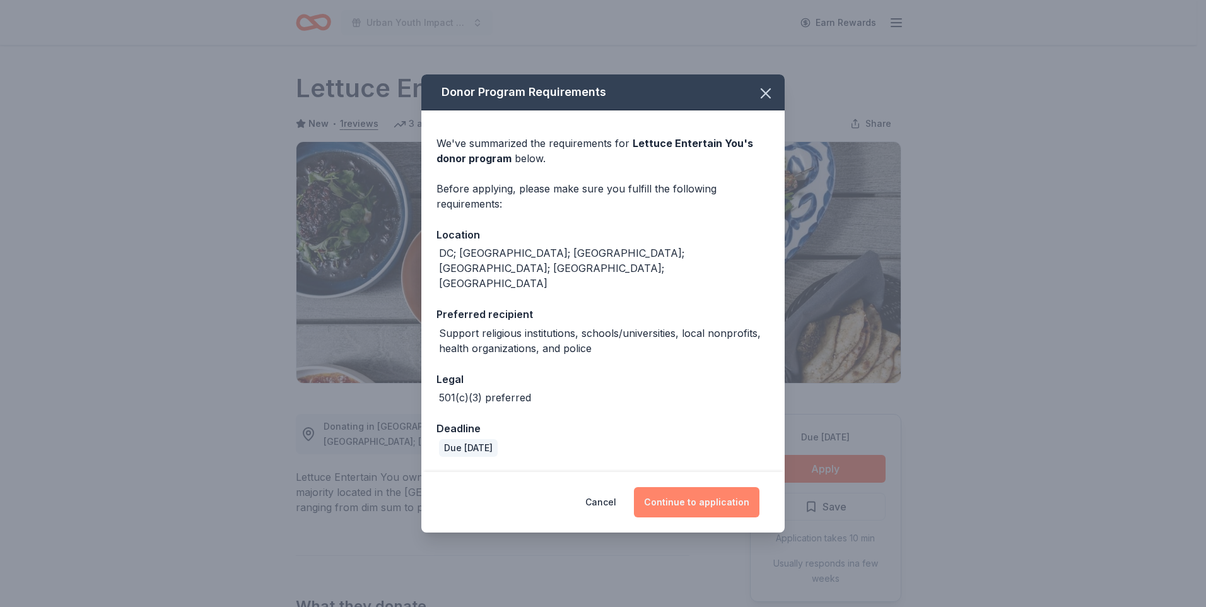
click at [678, 488] on button "Continue to application" at bounding box center [697, 502] width 126 height 30
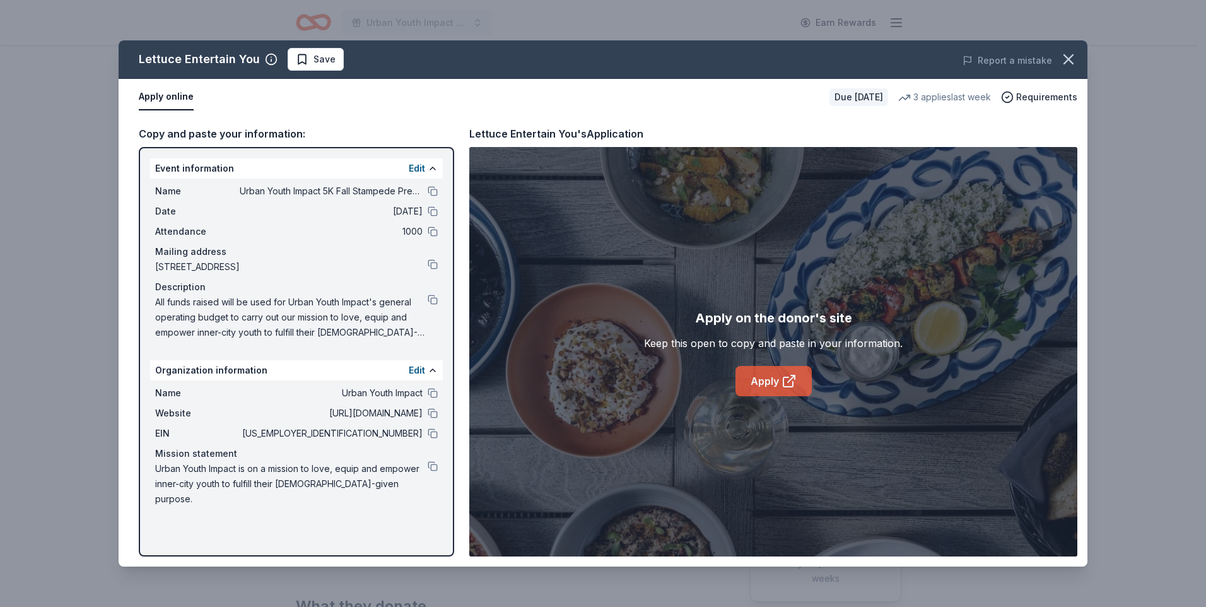
click at [760, 372] on link "Apply" at bounding box center [773, 381] width 76 height 30
click at [435, 429] on button at bounding box center [433, 433] width 10 height 10
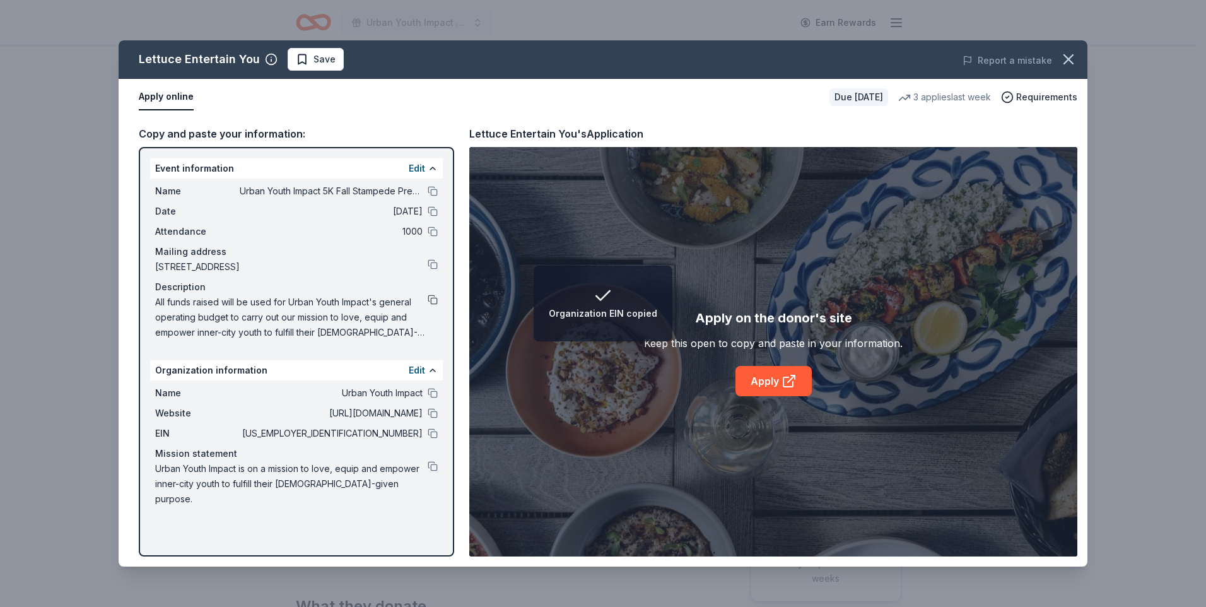
click at [430, 300] on button at bounding box center [433, 300] width 10 height 10
click at [291, 56] on button "Save" at bounding box center [316, 59] width 56 height 23
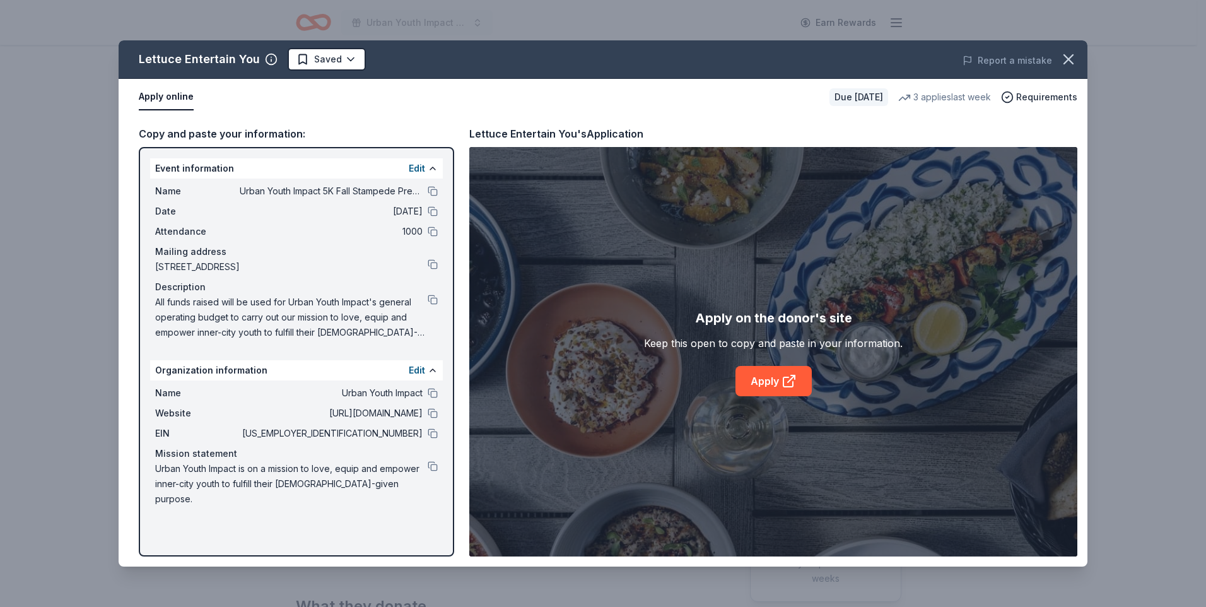
click at [330, 72] on div "Lettuce Entertain You Saved Report a mistake" at bounding box center [603, 59] width 969 height 38
click at [328, 67] on html "Urban Youth Impact 5K Fall Stampede Presented by [DEMOGRAPHIC_DATA]-fil-A Earn …" at bounding box center [603, 303] width 1206 height 607
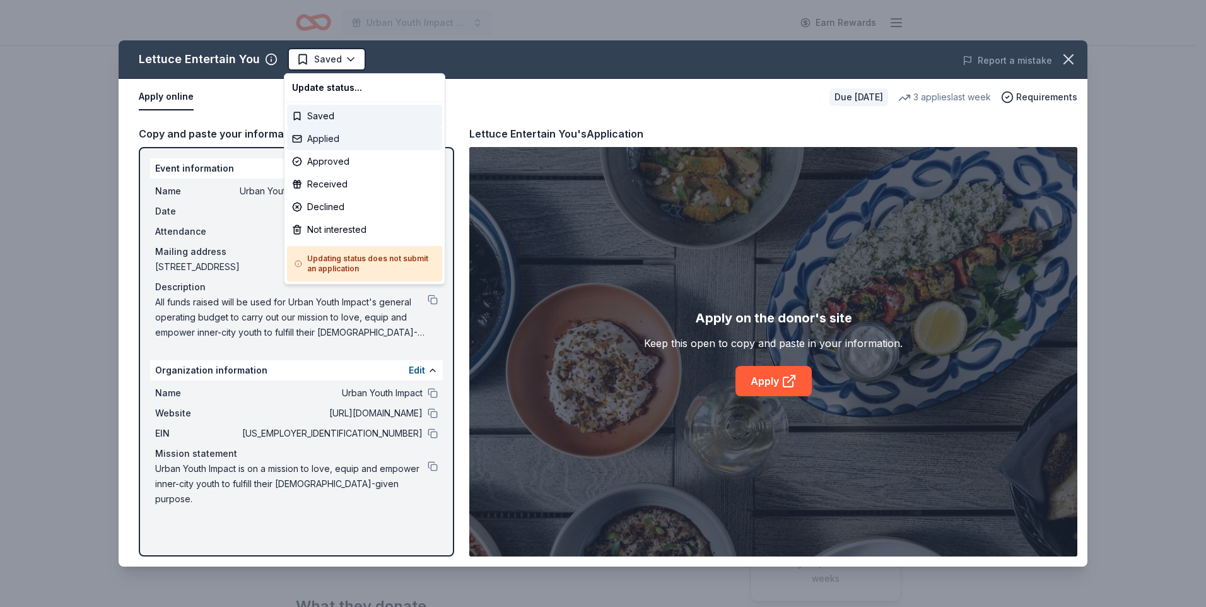
click at [327, 140] on div "Applied" at bounding box center [364, 138] width 155 height 23
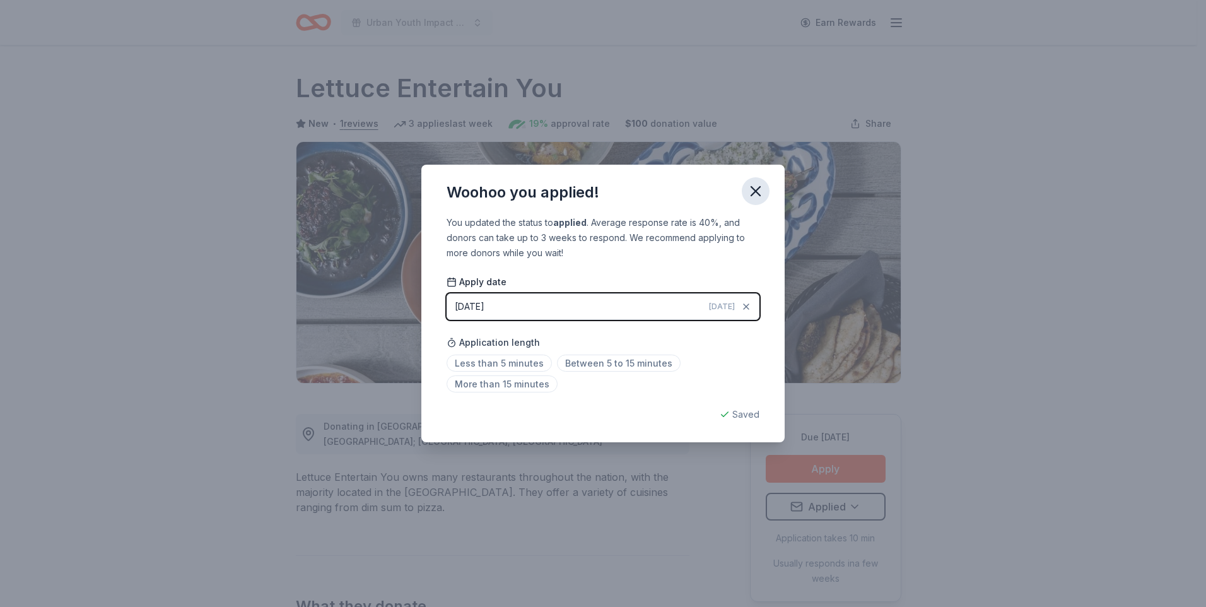
click at [757, 190] on icon "button" at bounding box center [755, 191] width 9 height 9
